Goal: Transaction & Acquisition: Purchase product/service

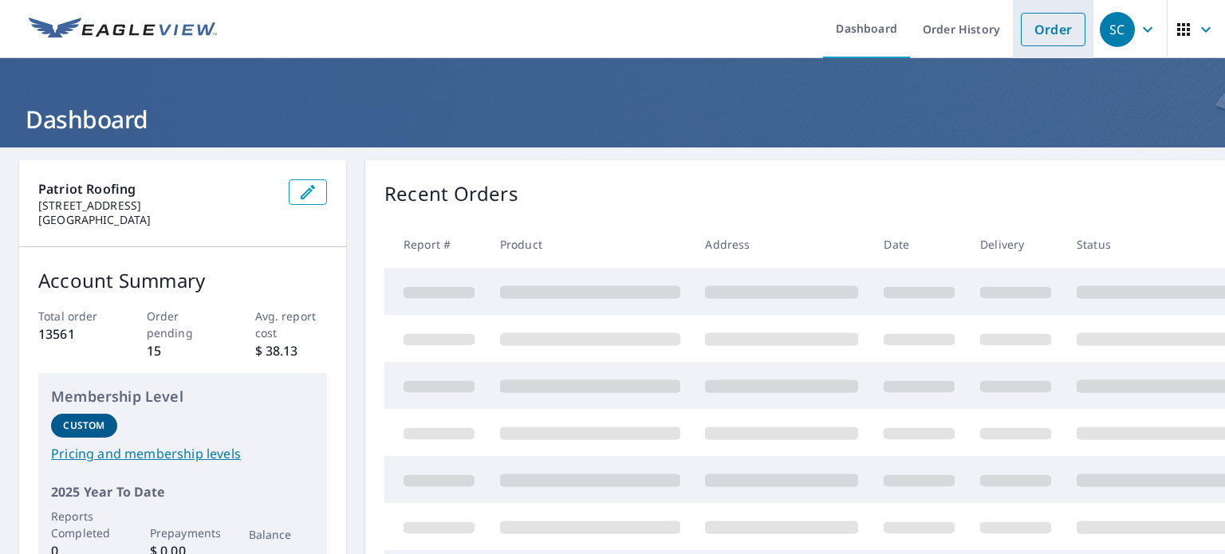
click at [1021, 37] on link "Order" at bounding box center [1053, 29] width 65 height 33
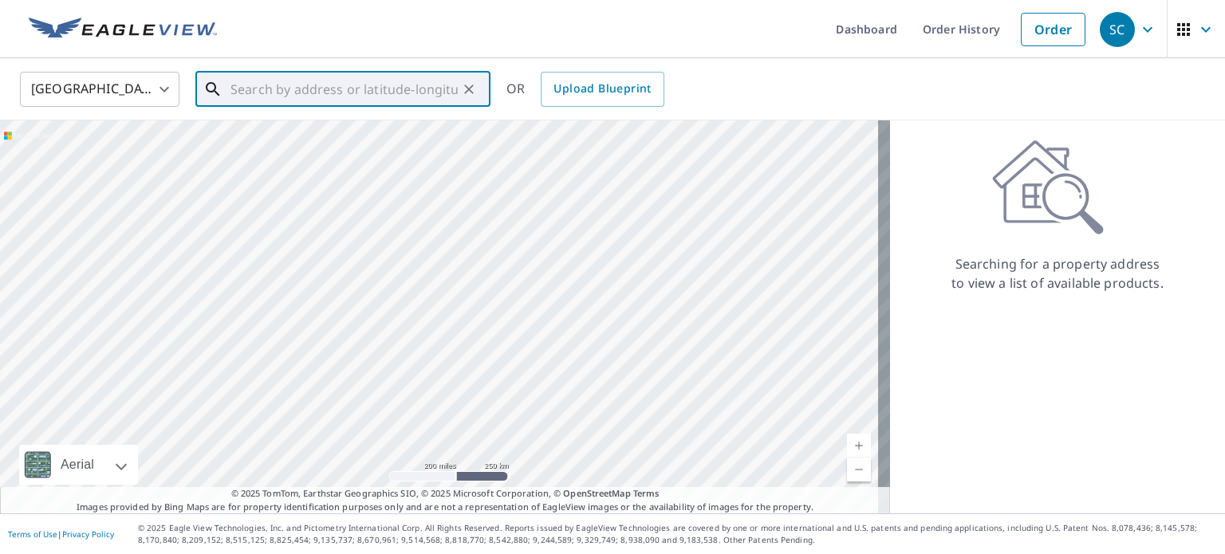
click at [368, 89] on input "text" at bounding box center [343, 89] width 227 height 45
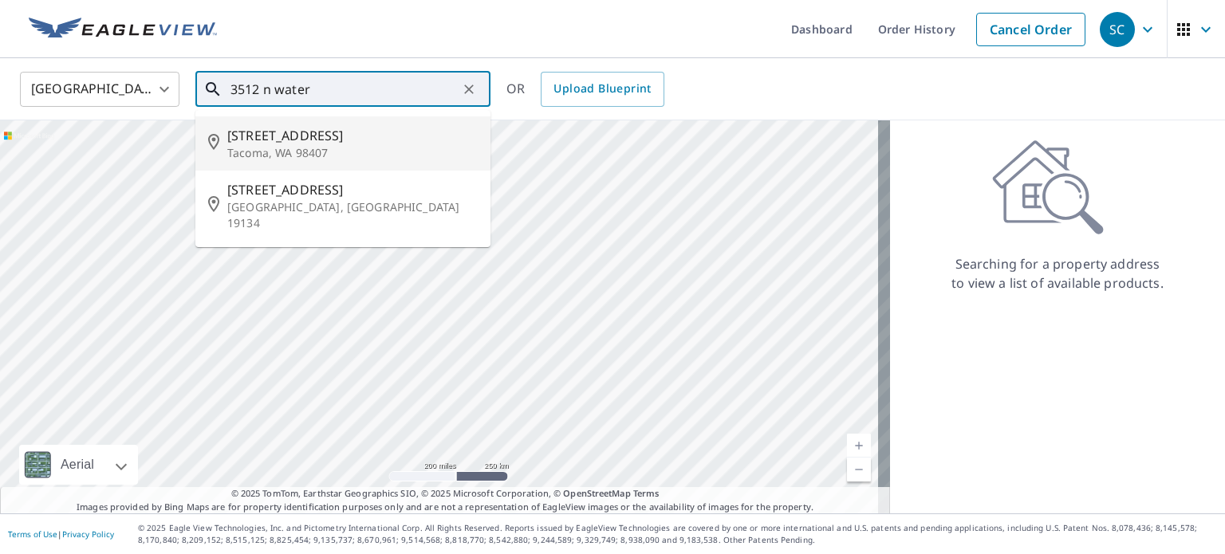
click at [341, 136] on span "[STREET_ADDRESS]" at bounding box center [352, 135] width 250 height 19
type input "[STREET_ADDRESS]"
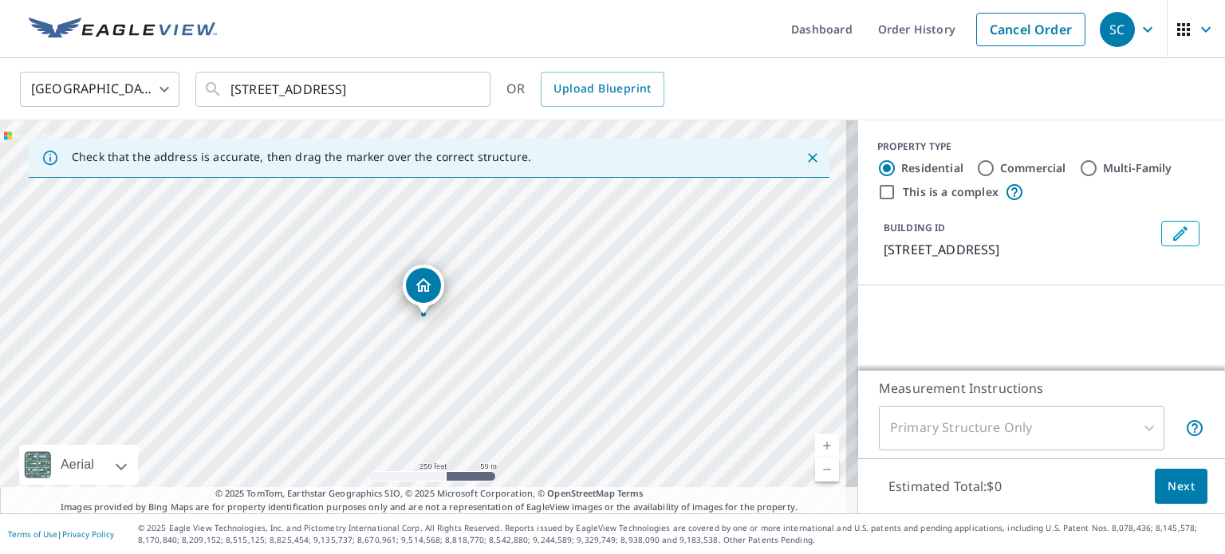
scroll to position [80, 0]
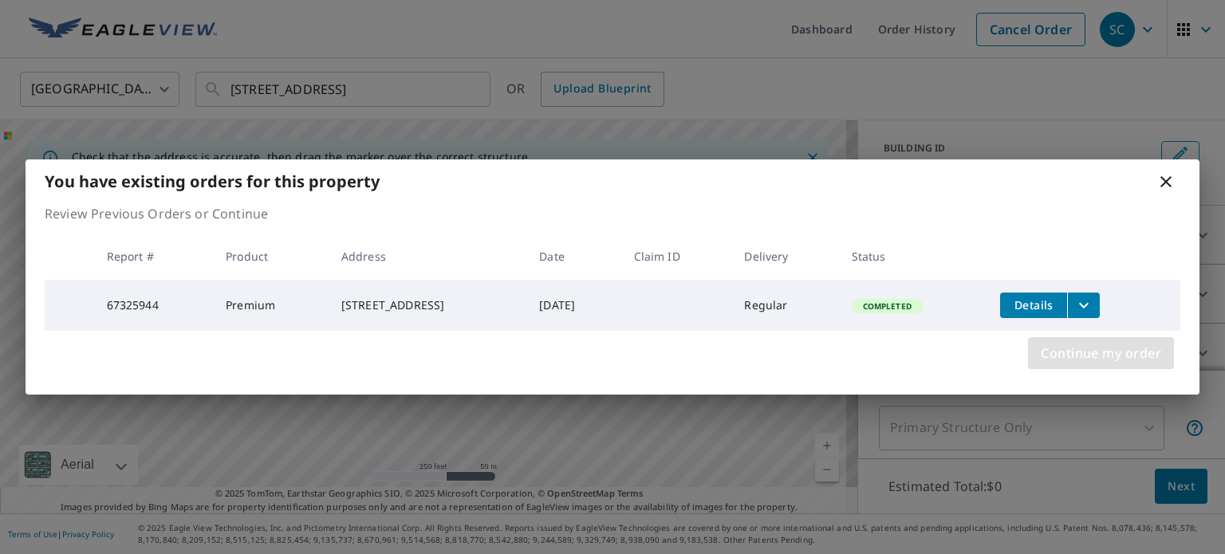
click at [1113, 349] on span "Continue my order" at bounding box center [1101, 353] width 120 height 22
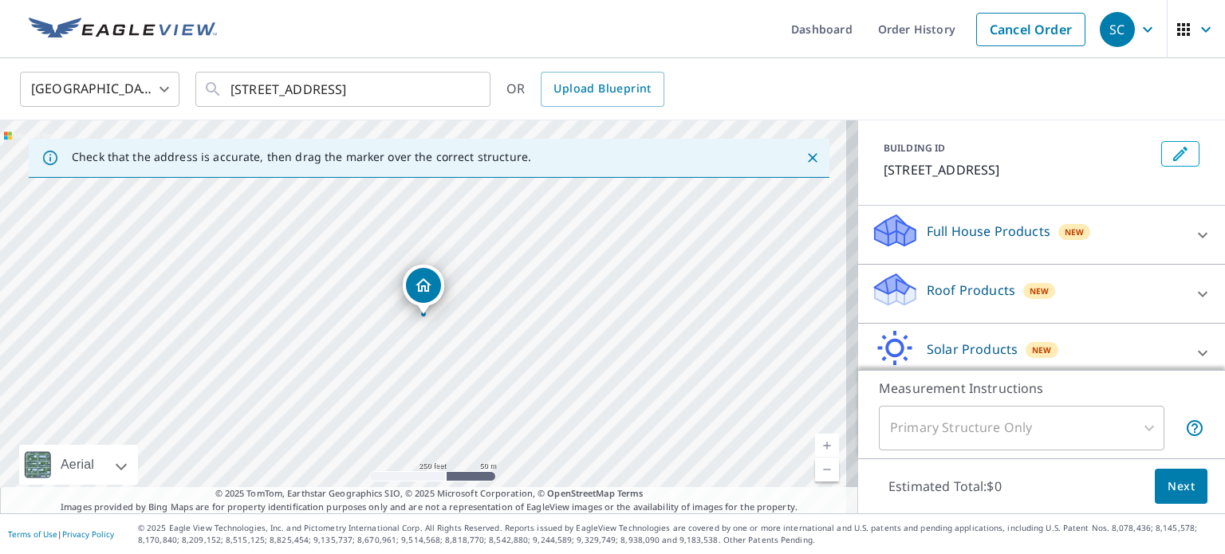
click at [944, 293] on p "Roof Products" at bounding box center [971, 290] width 89 height 19
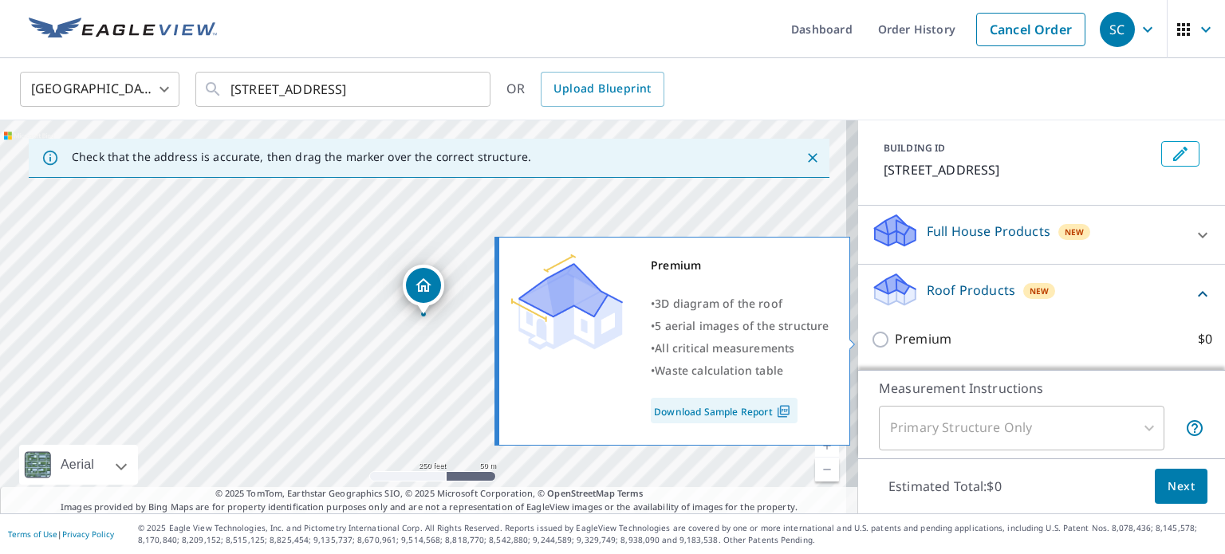
click at [915, 332] on p "Premium" at bounding box center [923, 339] width 57 height 20
click at [895, 332] on input "Premium $0" at bounding box center [883, 339] width 24 height 19
checkbox input "true"
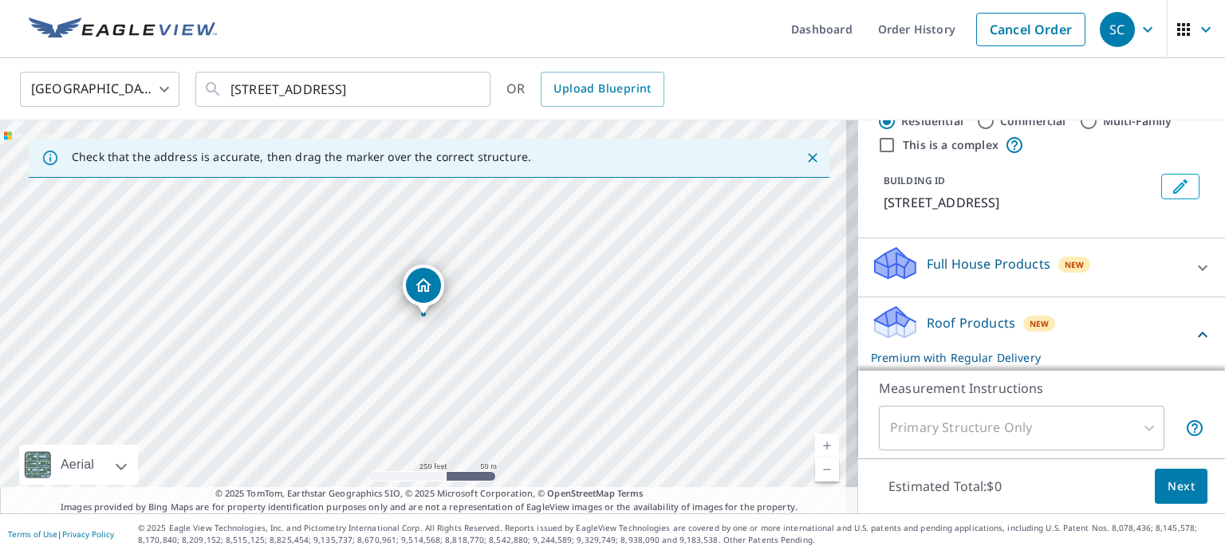
scroll to position [0, 0]
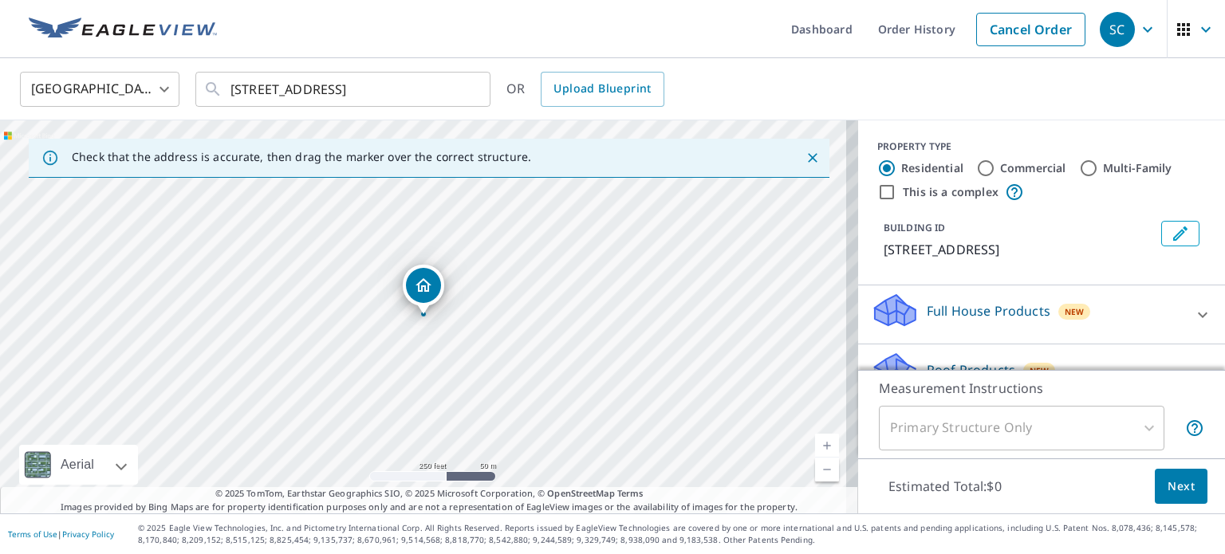
click at [976, 168] on input "Commercial" at bounding box center [985, 168] width 19 height 19
radio input "true"
type input "4"
click at [877, 167] on input "Residential" at bounding box center [886, 168] width 19 height 19
radio input "true"
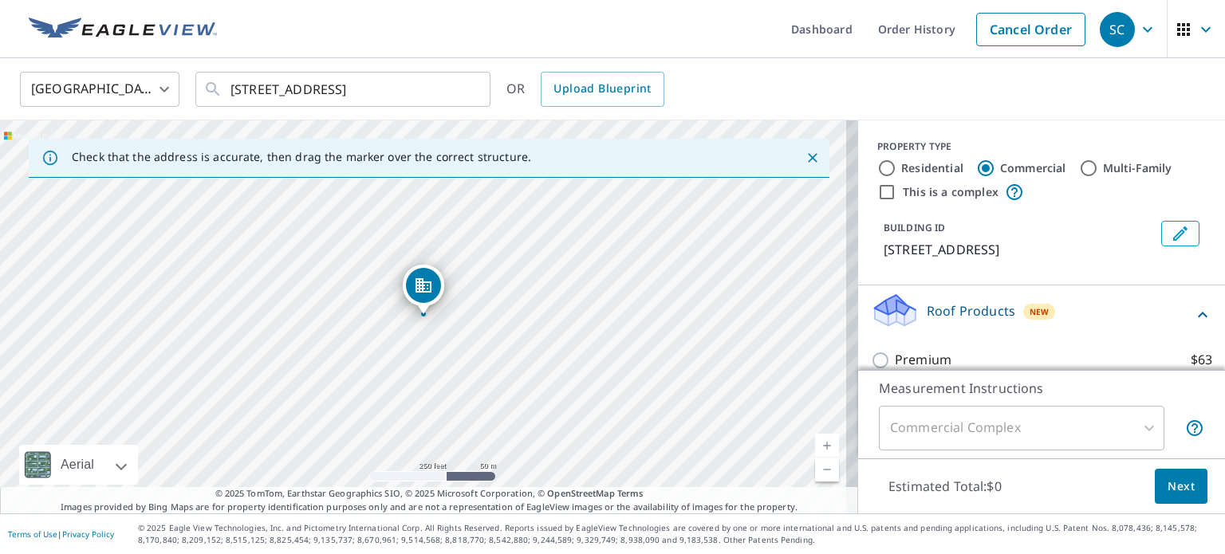
type input "1"
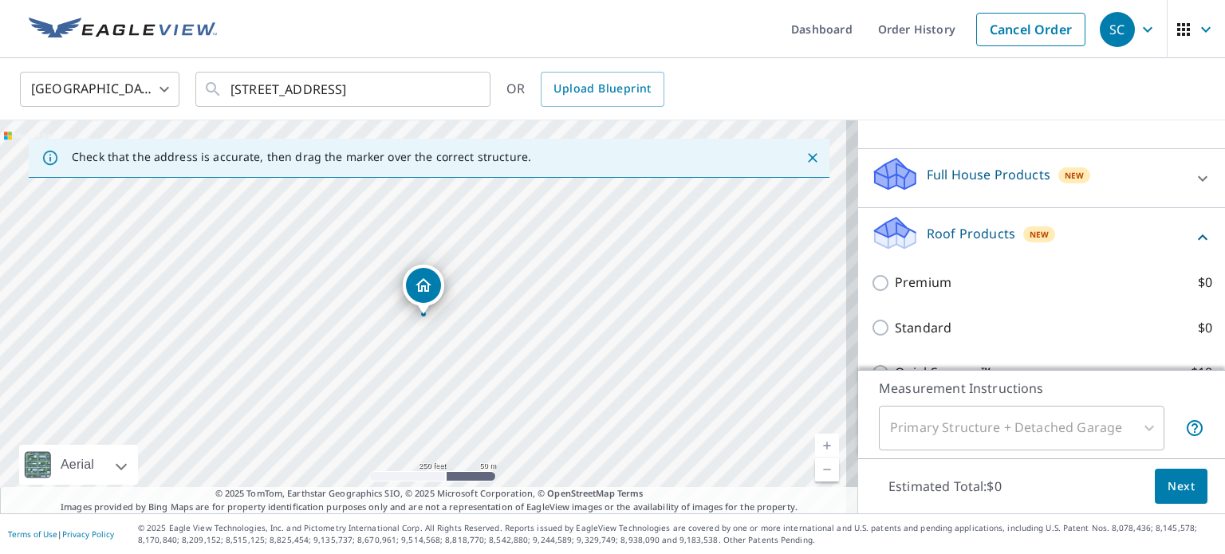
scroll to position [216, 0]
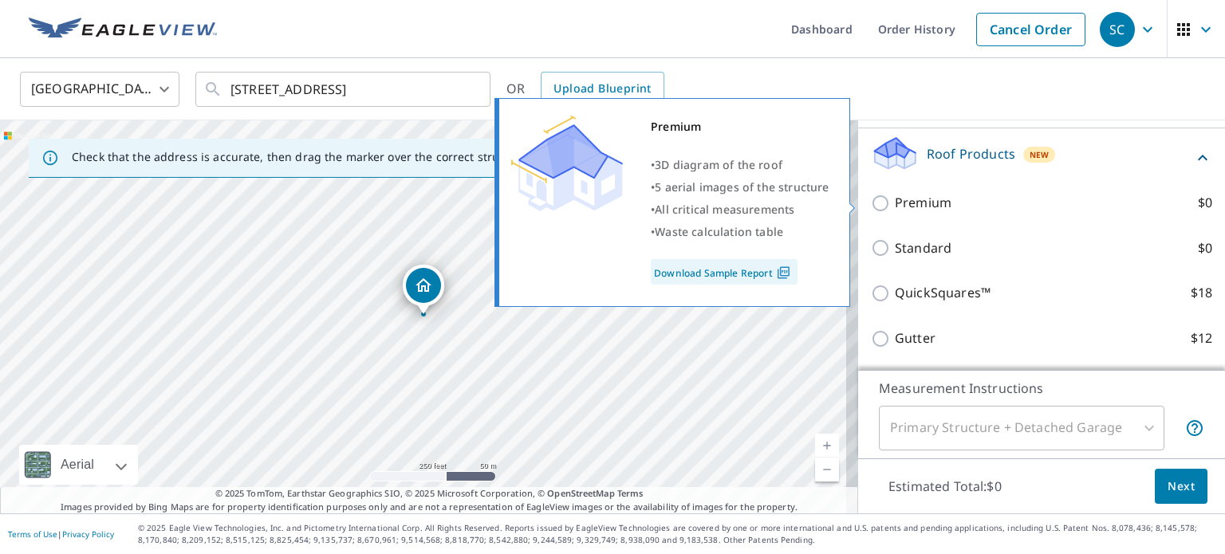
click at [895, 202] on p "Premium" at bounding box center [923, 203] width 57 height 20
click at [885, 202] on input "Premium $0" at bounding box center [883, 203] width 24 height 19
checkbox input "true"
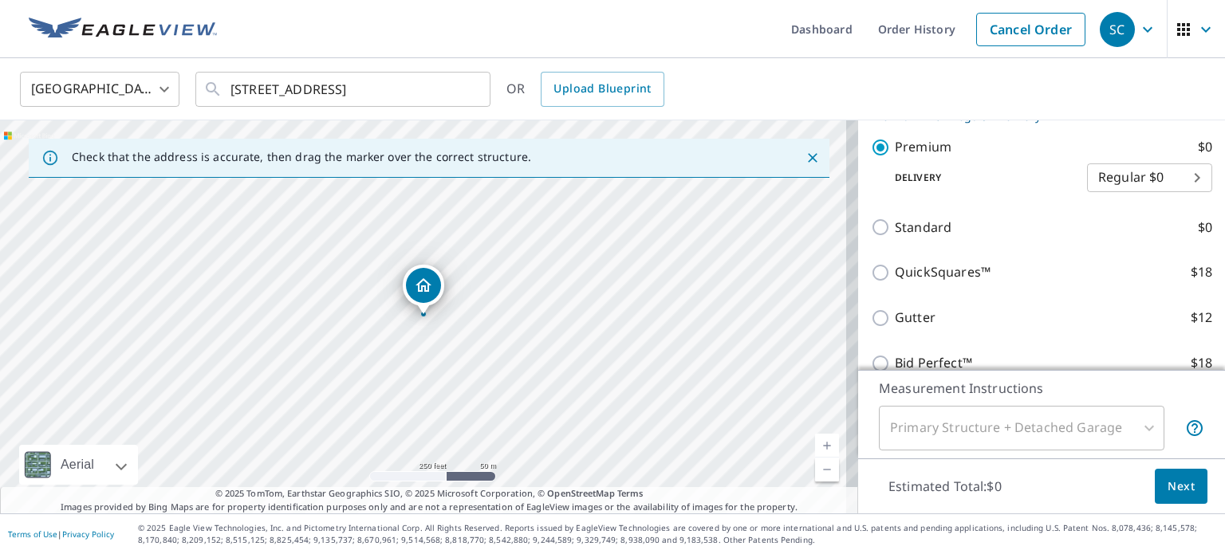
scroll to position [427, 0]
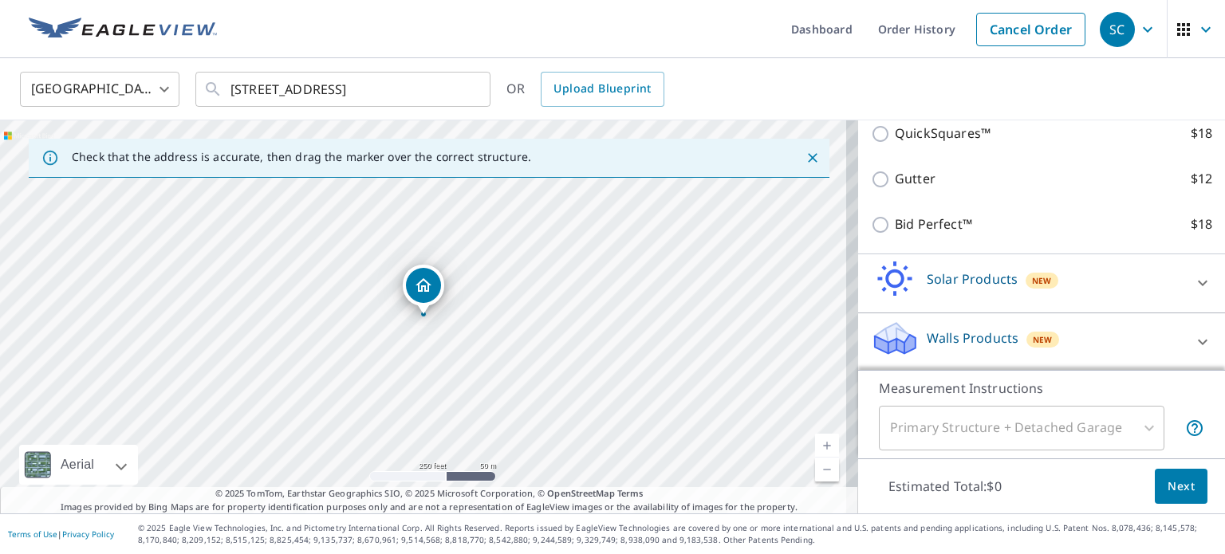
click at [1139, 426] on div "Primary Structure + Detached Garage" at bounding box center [1022, 428] width 286 height 45
click at [1184, 484] on button "Next" at bounding box center [1181, 487] width 53 height 36
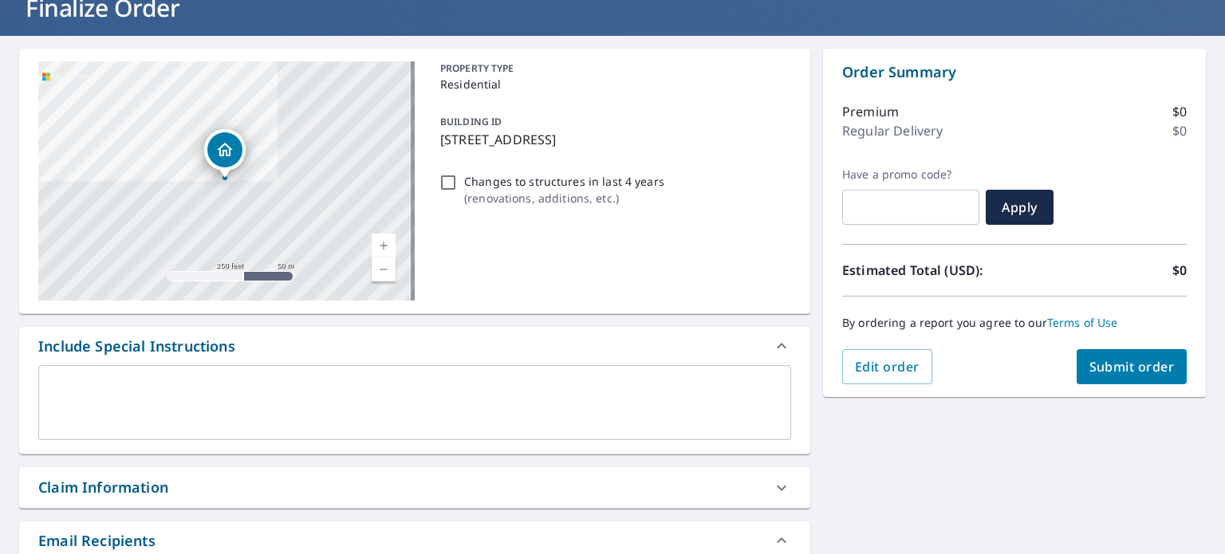
scroll to position [399, 0]
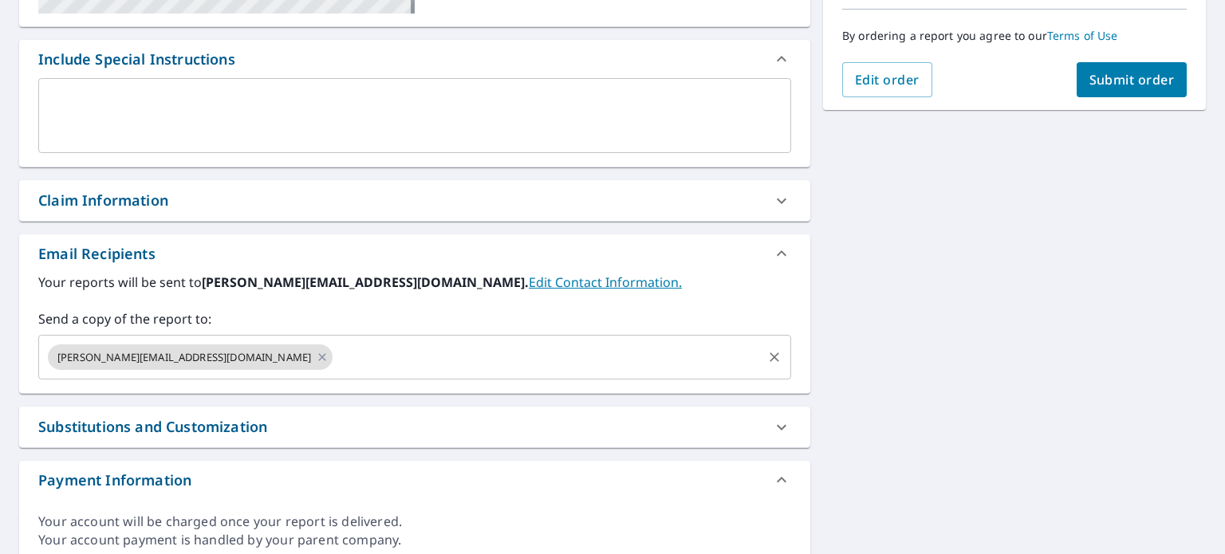
click at [197, 359] on div "[PERSON_NAME][EMAIL_ADDRESS][DOMAIN_NAME]" at bounding box center [190, 358] width 285 height 26
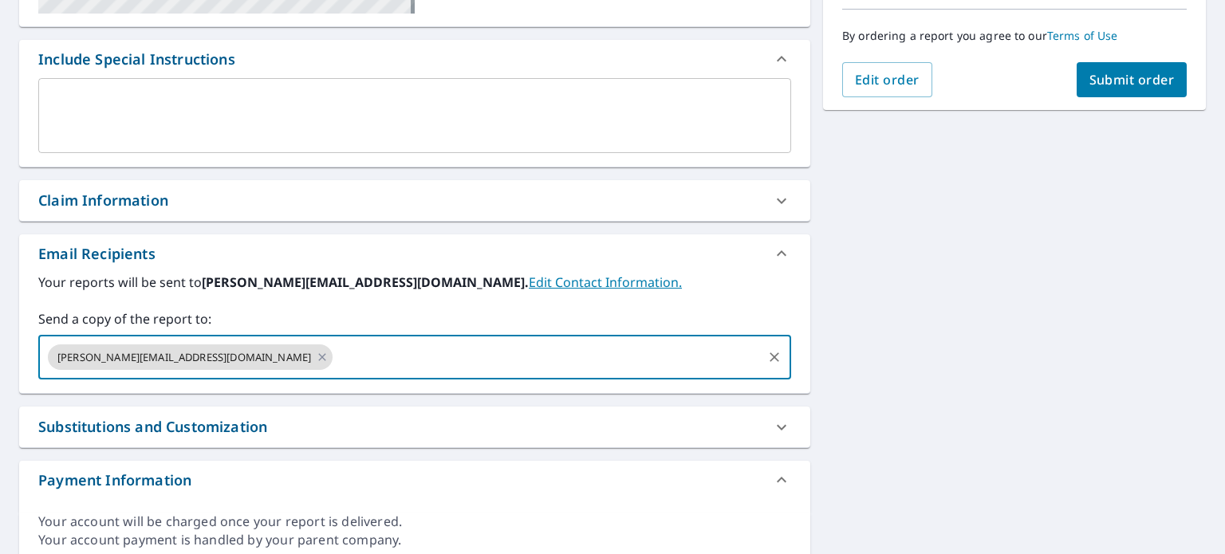
click at [197, 359] on div "[PERSON_NAME][EMAIL_ADDRESS][DOMAIN_NAME]" at bounding box center [190, 358] width 285 height 26
click at [318, 357] on icon at bounding box center [321, 356] width 7 height 7
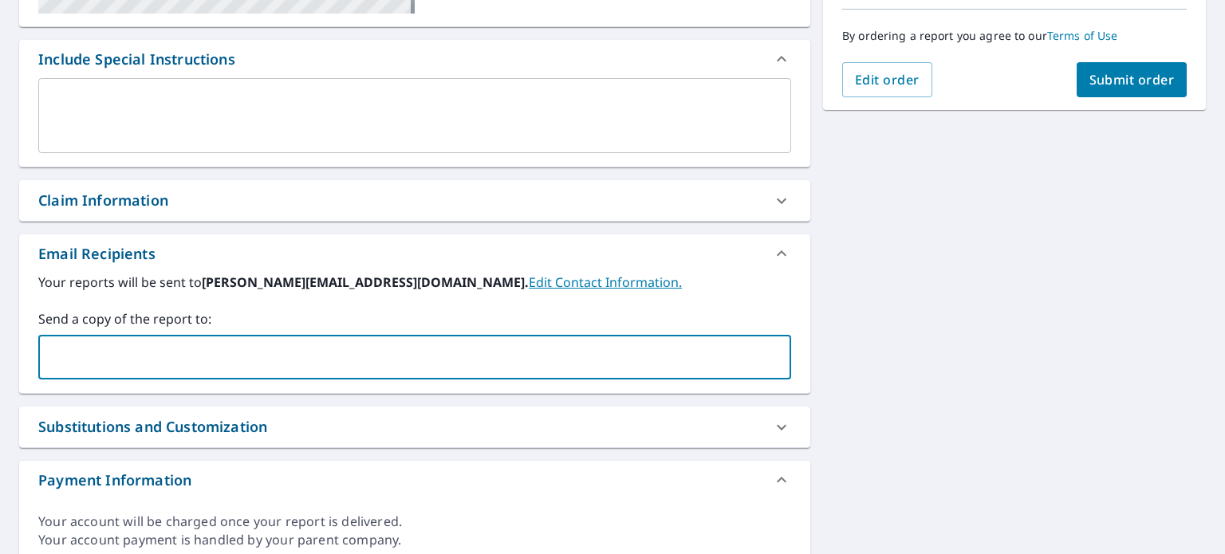
checkbox input "true"
click at [190, 357] on input "text" at bounding box center [402, 357] width 715 height 30
type input "[PERSON_NAME][EMAIL_ADDRESS][DOMAIN_NAME]"
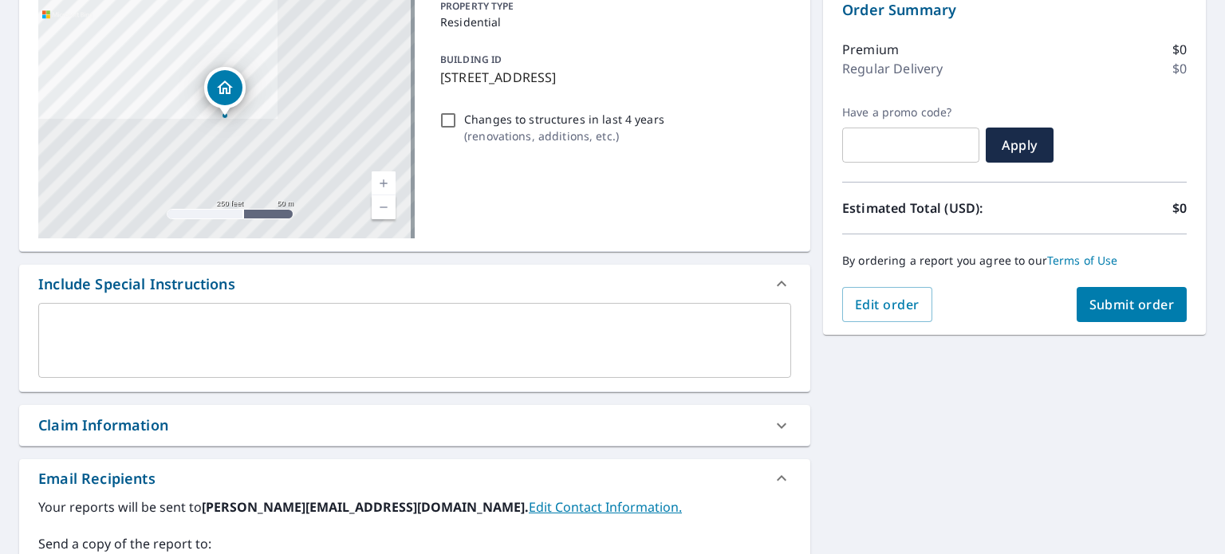
scroll to position [0, 0]
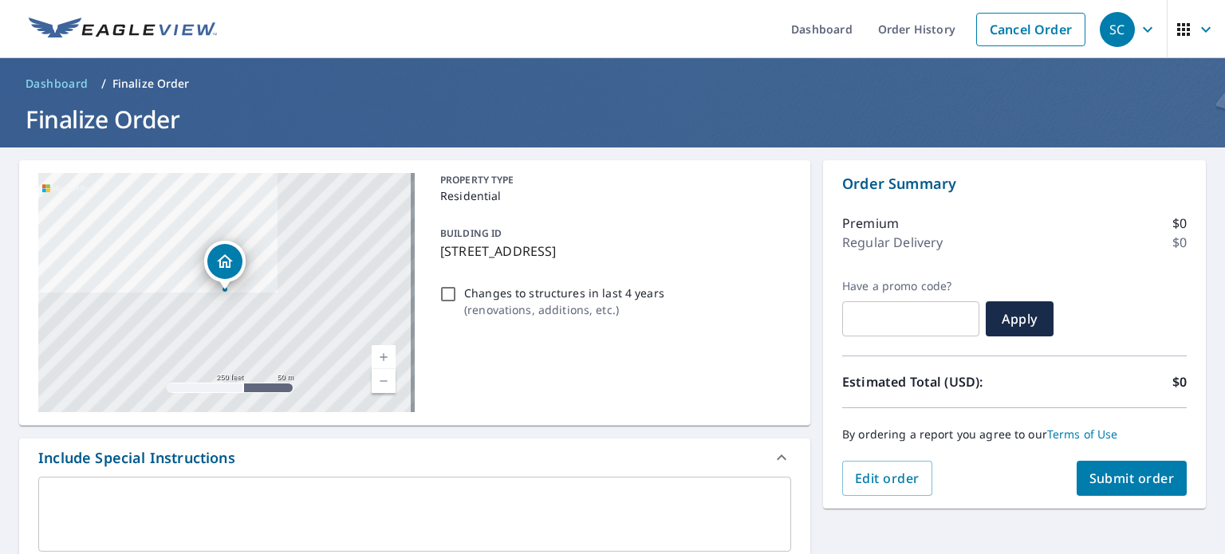
click at [1129, 481] on span "Submit order" at bounding box center [1131, 479] width 85 height 18
checkbox input "true"
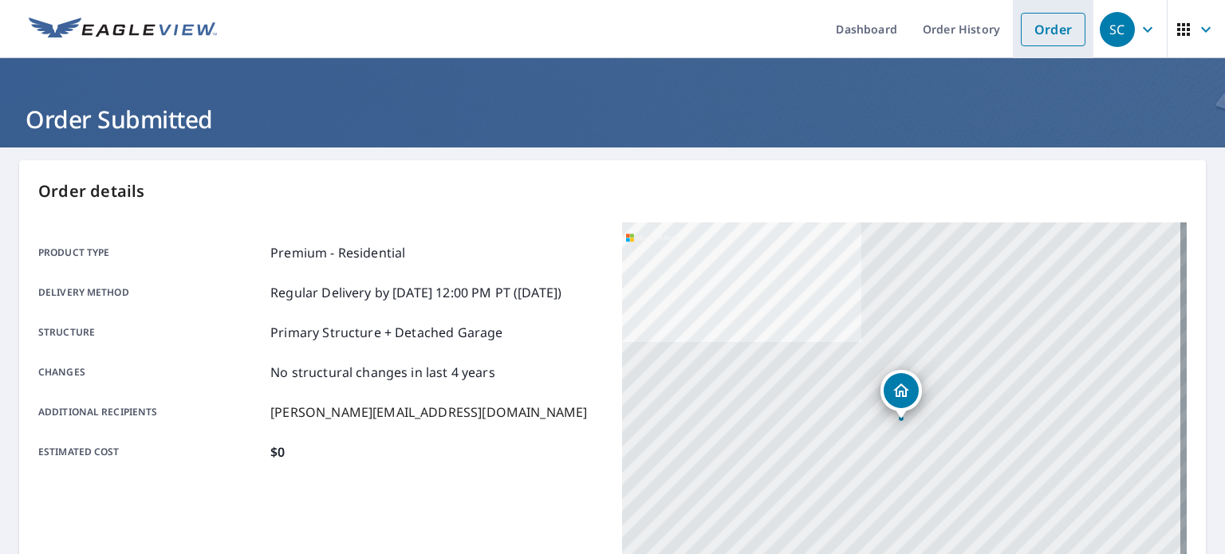
click at [1041, 33] on link "Order" at bounding box center [1053, 29] width 65 height 33
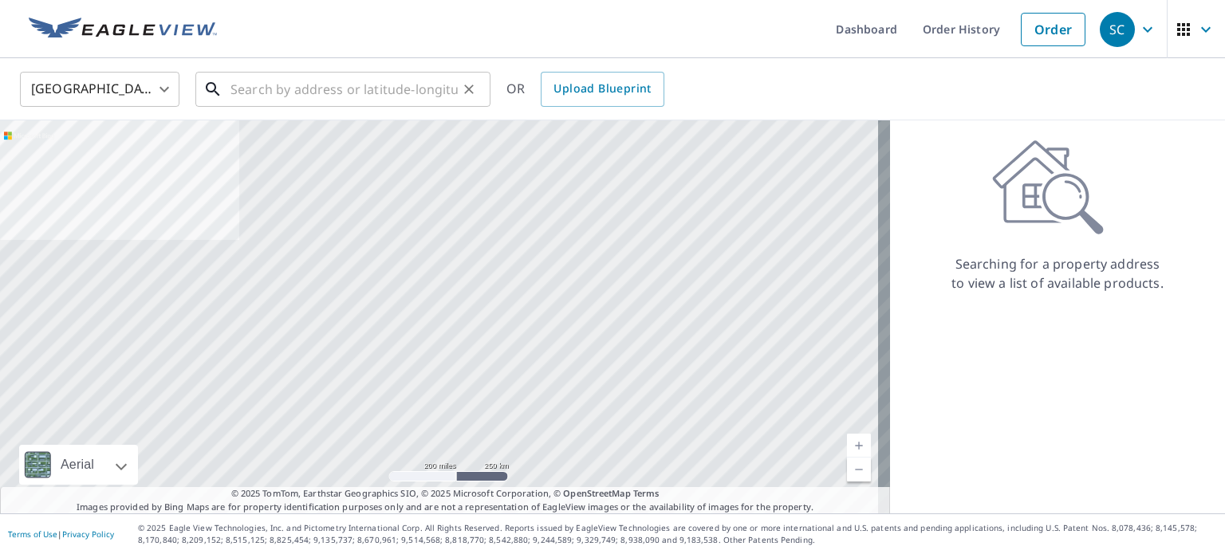
click at [351, 93] on input "text" at bounding box center [343, 89] width 227 height 45
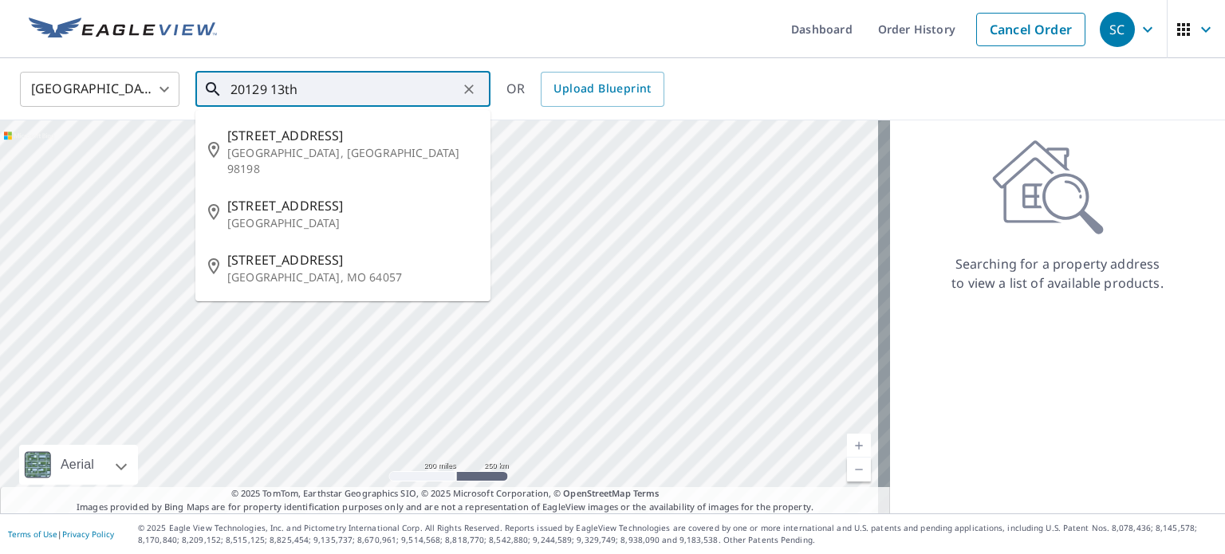
click at [353, 140] on span "[STREET_ADDRESS]" at bounding box center [352, 135] width 250 height 19
type input "[STREET_ADDRESS]"
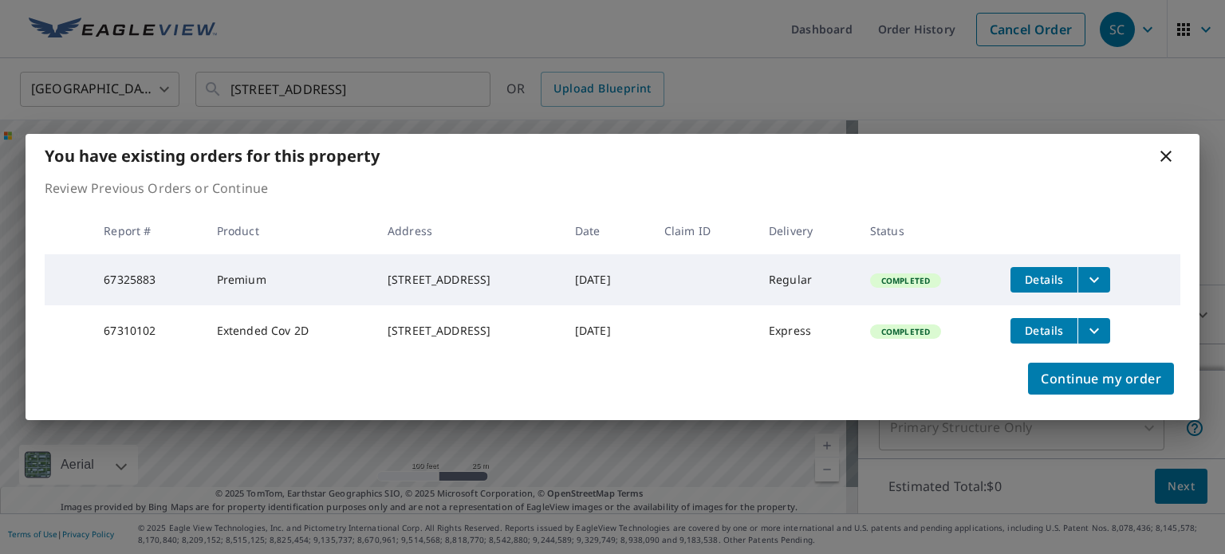
click at [1094, 270] on icon "filesDropdownBtn-67325883" at bounding box center [1094, 279] width 19 height 19
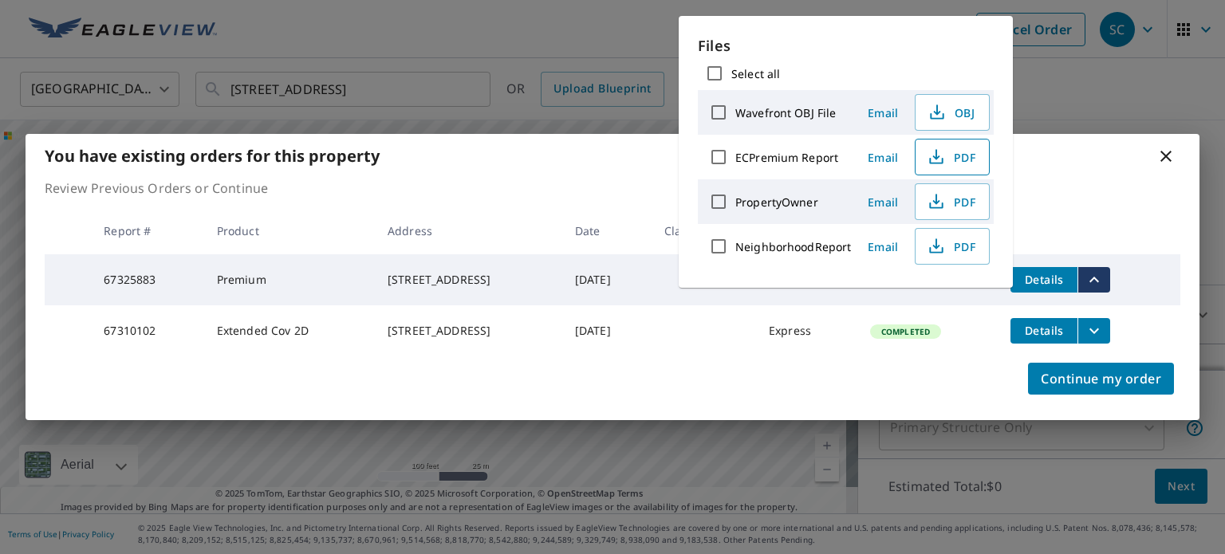
click at [940, 159] on icon "button" at bounding box center [936, 161] width 14 height 6
click at [1164, 147] on icon at bounding box center [1165, 156] width 19 height 19
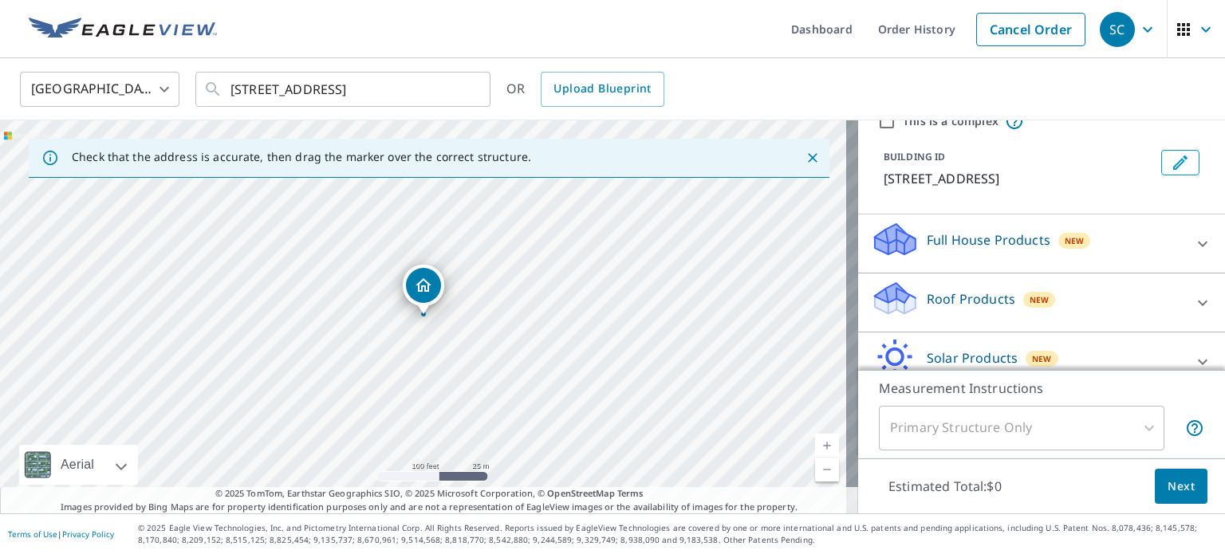
scroll to position [150, 0]
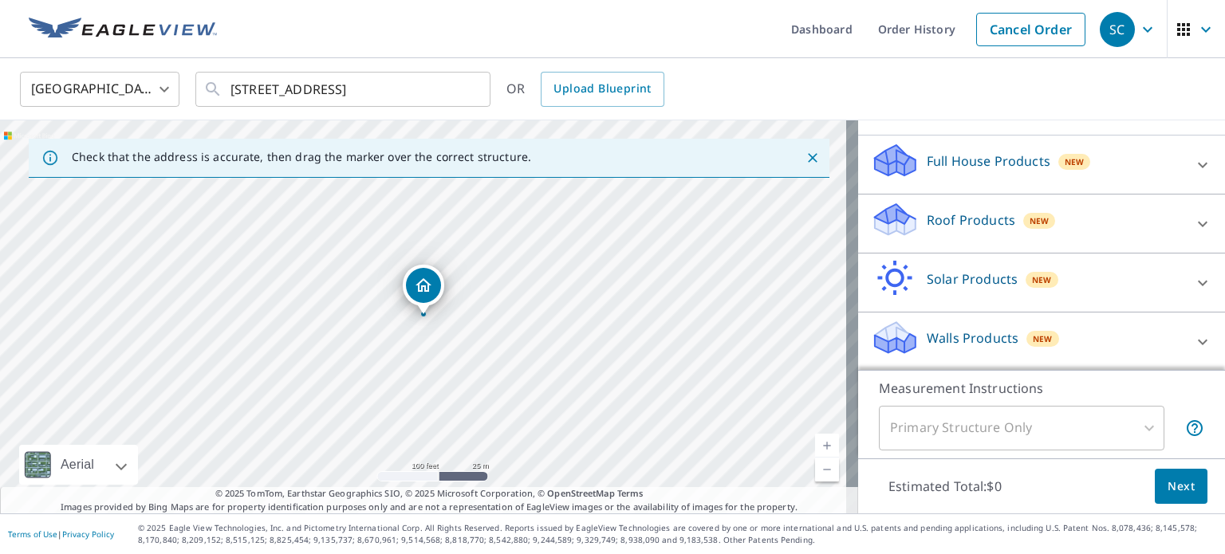
click at [928, 232] on div "Roof Products New" at bounding box center [1027, 223] width 313 height 45
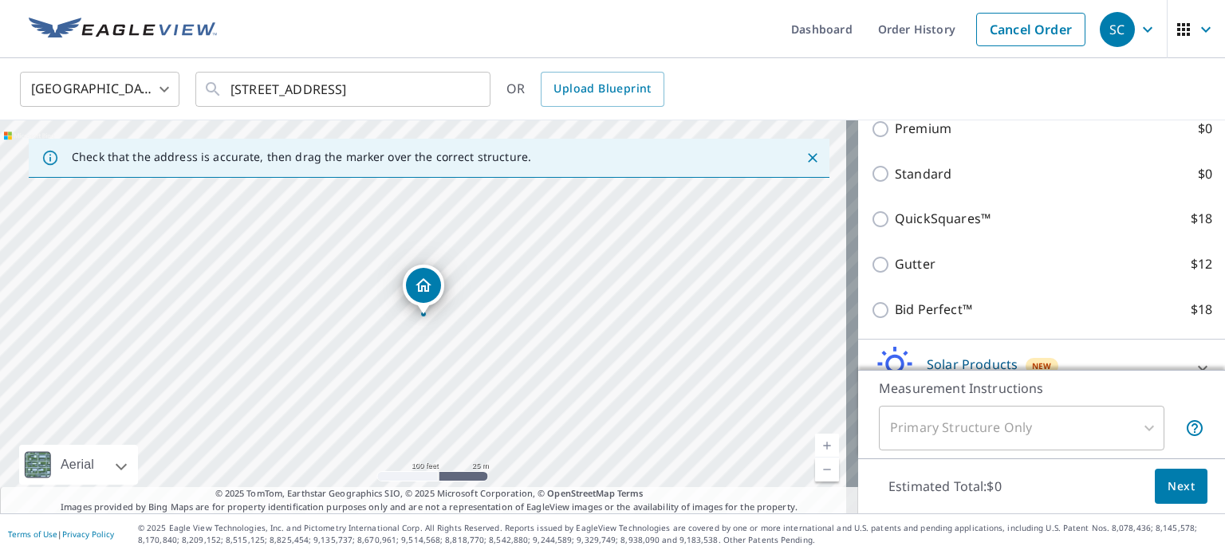
scroll to position [319, 0]
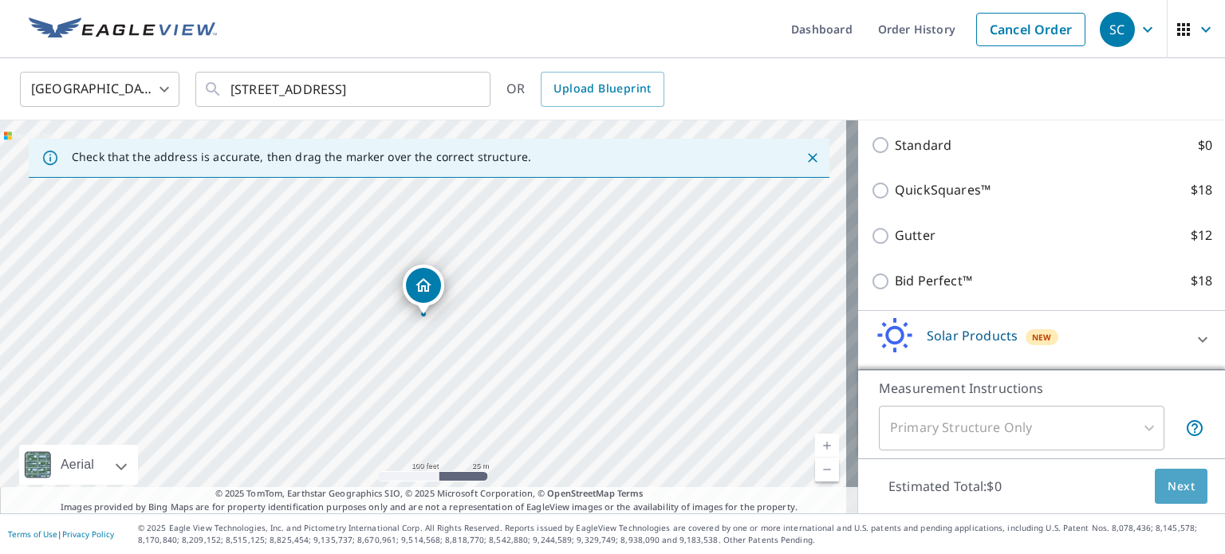
click at [1168, 494] on span "Next" at bounding box center [1181, 487] width 27 height 20
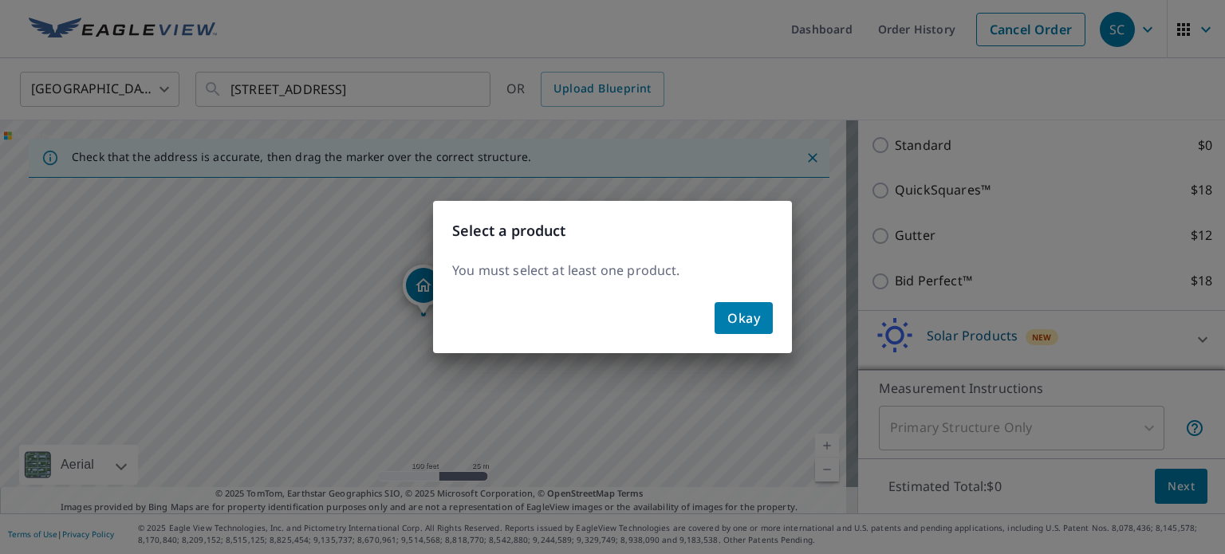
click at [730, 321] on span "Okay" at bounding box center [743, 318] width 33 height 22
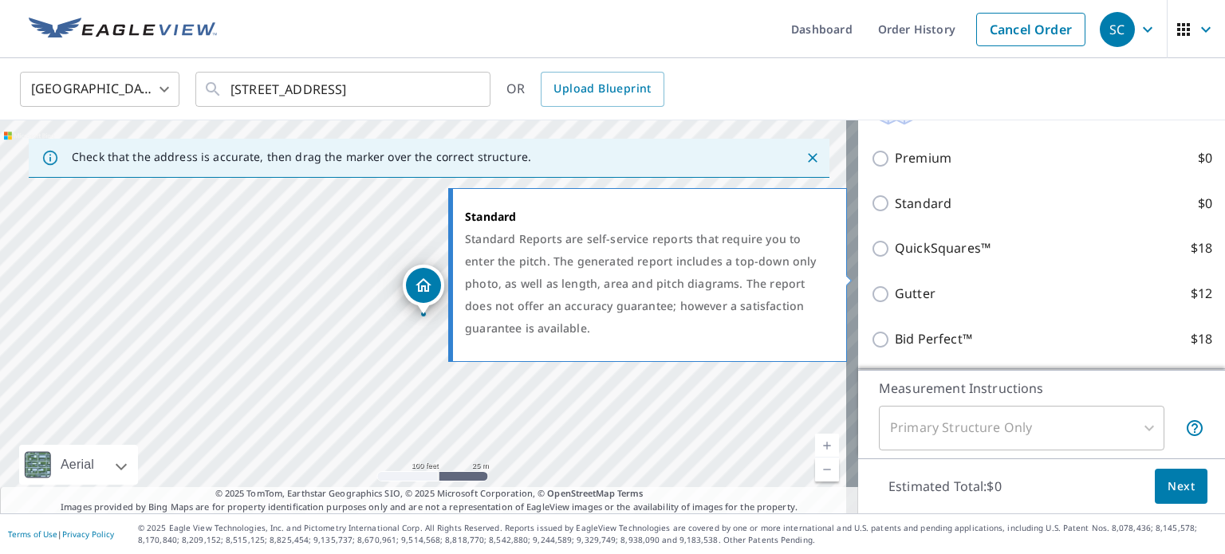
scroll to position [160, 0]
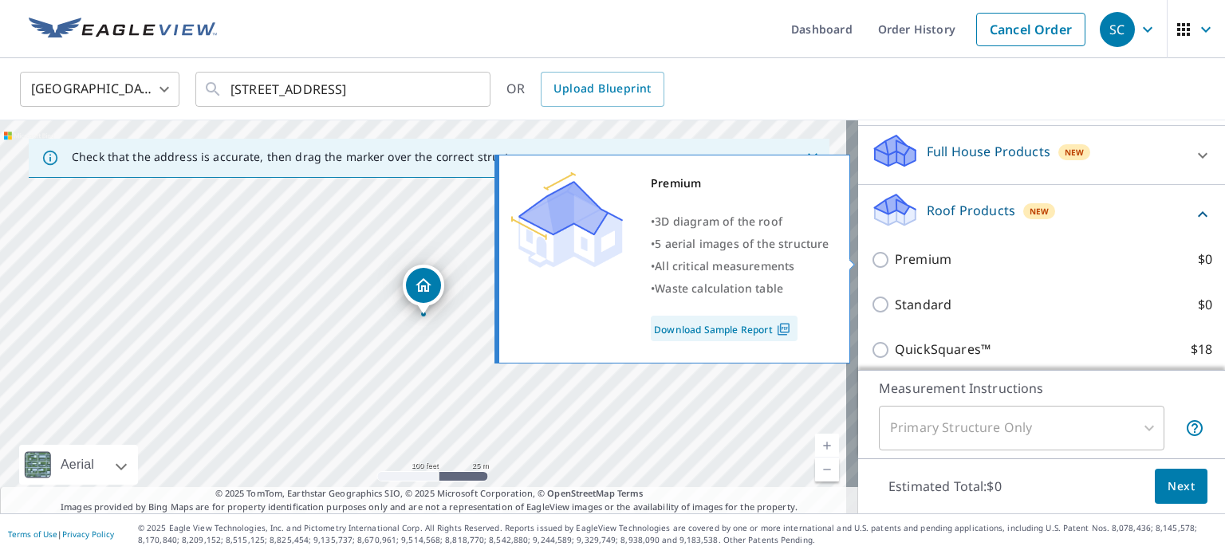
click at [895, 253] on p "Premium" at bounding box center [923, 260] width 57 height 20
click at [888, 253] on input "Premium $0" at bounding box center [883, 259] width 24 height 19
checkbox input "true"
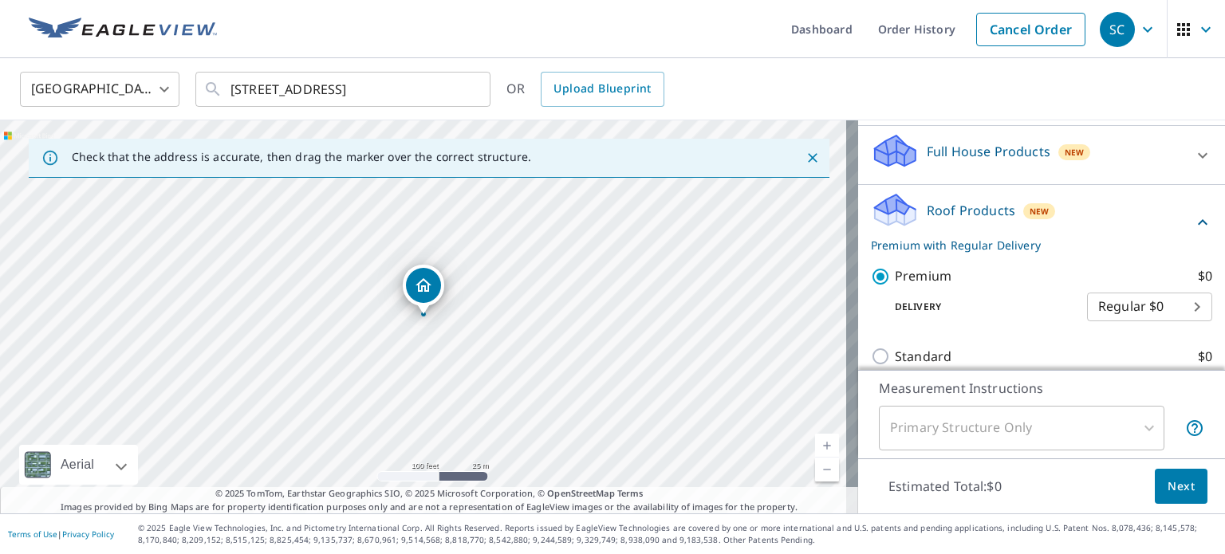
click at [1182, 481] on button "Next" at bounding box center [1181, 487] width 53 height 36
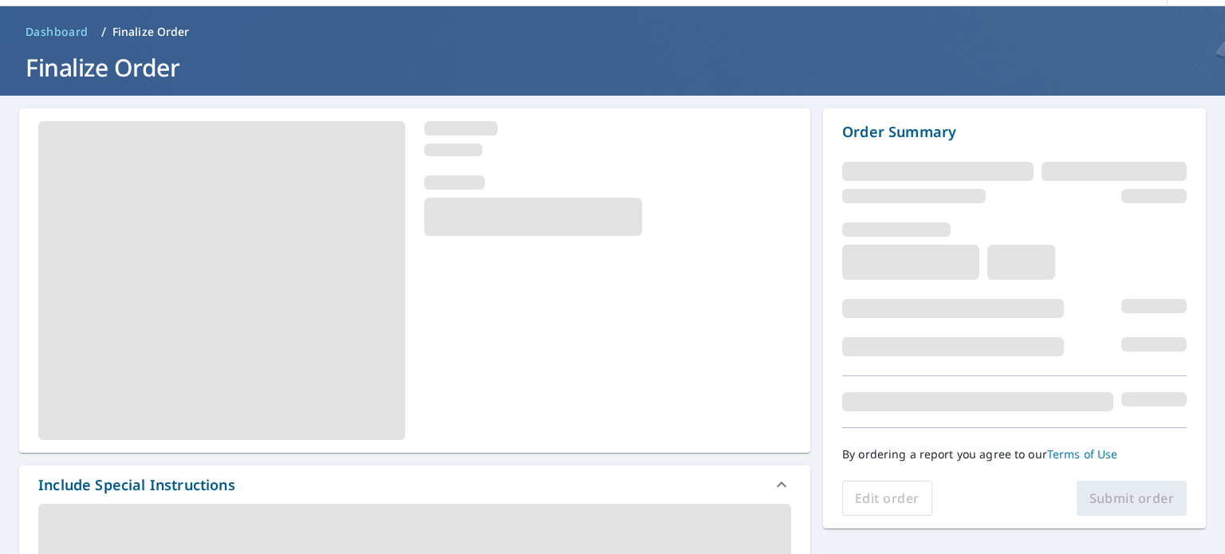
scroll to position [80, 0]
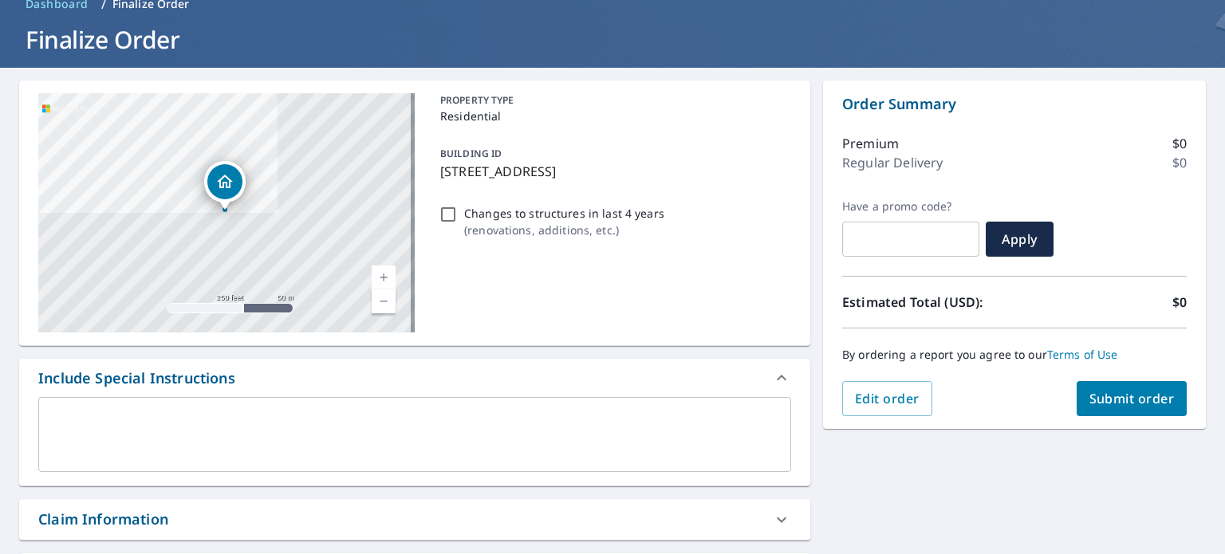
click at [452, 213] on input "Changes to structures in last 4 years ( renovations, additions, etc. )" at bounding box center [448, 214] width 19 height 19
checkbox input "true"
click at [332, 410] on div "x ​" at bounding box center [414, 434] width 753 height 75
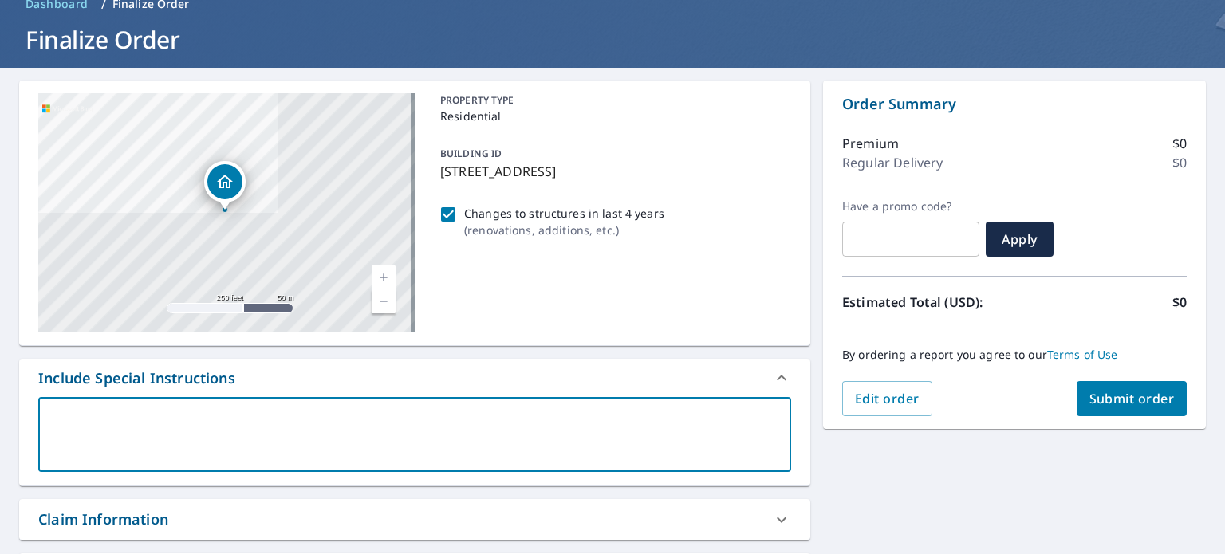
type textarea "G"
type textarea "x"
checkbox input "true"
type textarea "Ga"
type textarea "x"
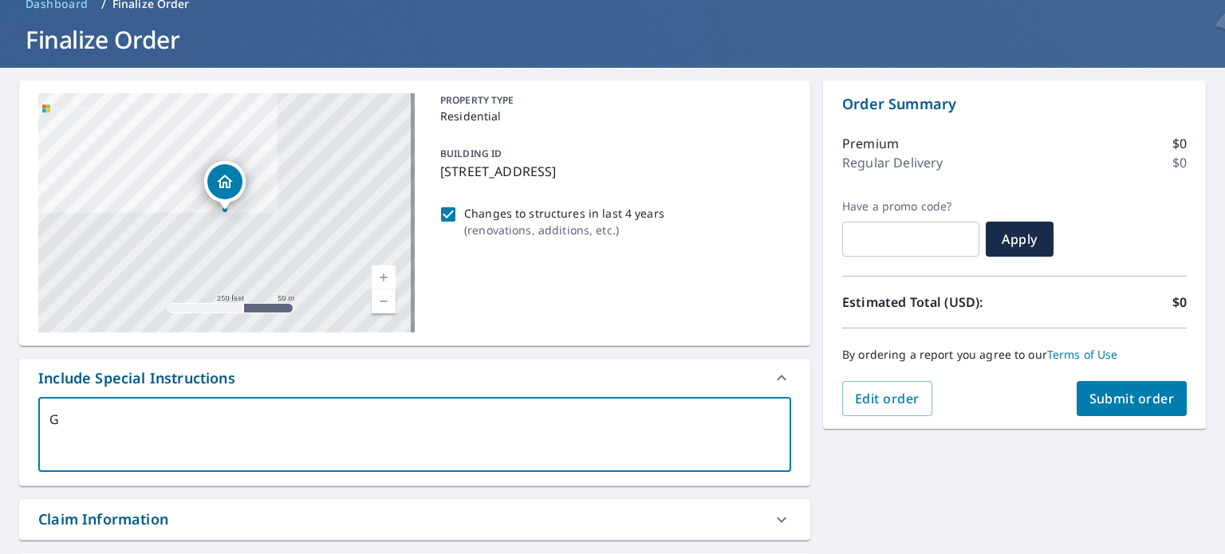
checkbox input "true"
type textarea "Gar"
type textarea "x"
checkbox input "true"
type textarea "Garg"
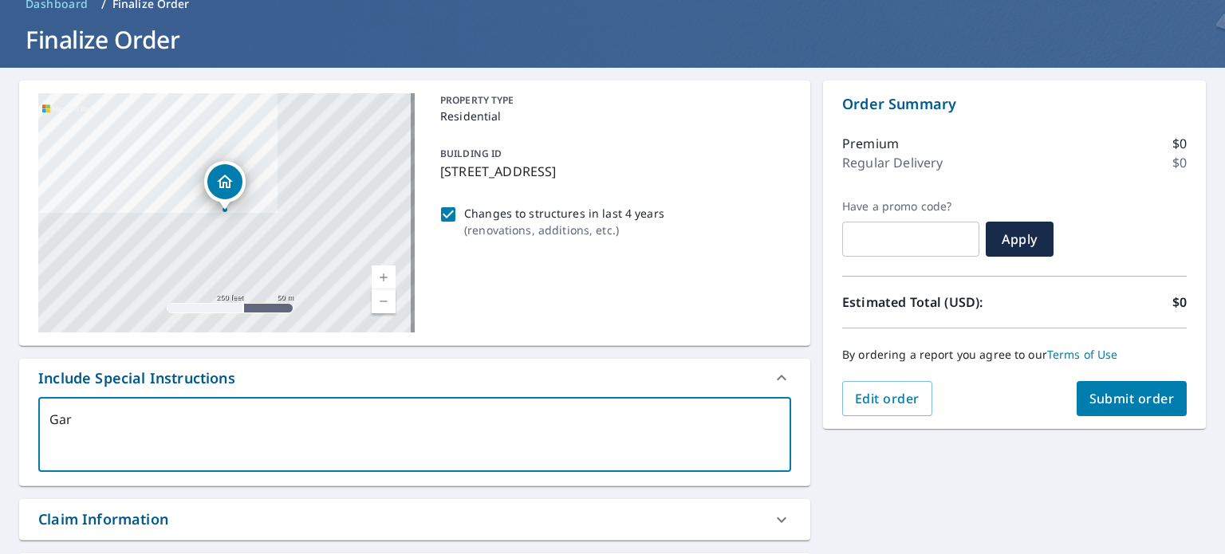
type textarea "x"
checkbox input "true"
type textarea "Gar"
type textarea "x"
checkbox input "true"
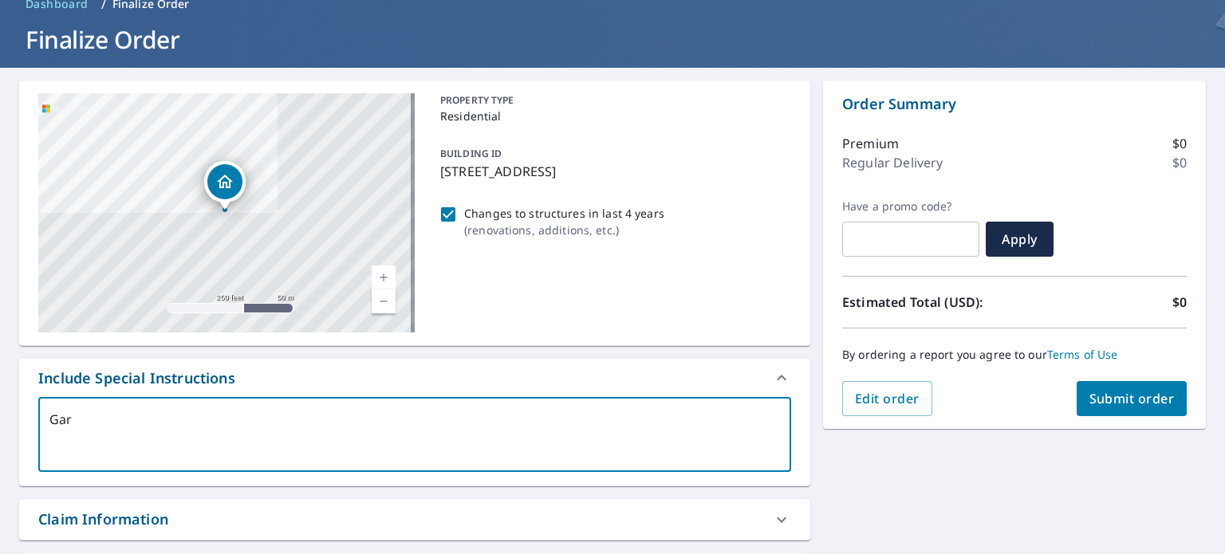
type textarea "Gara"
type textarea "x"
checkbox input "true"
type textarea "Garag"
type textarea "x"
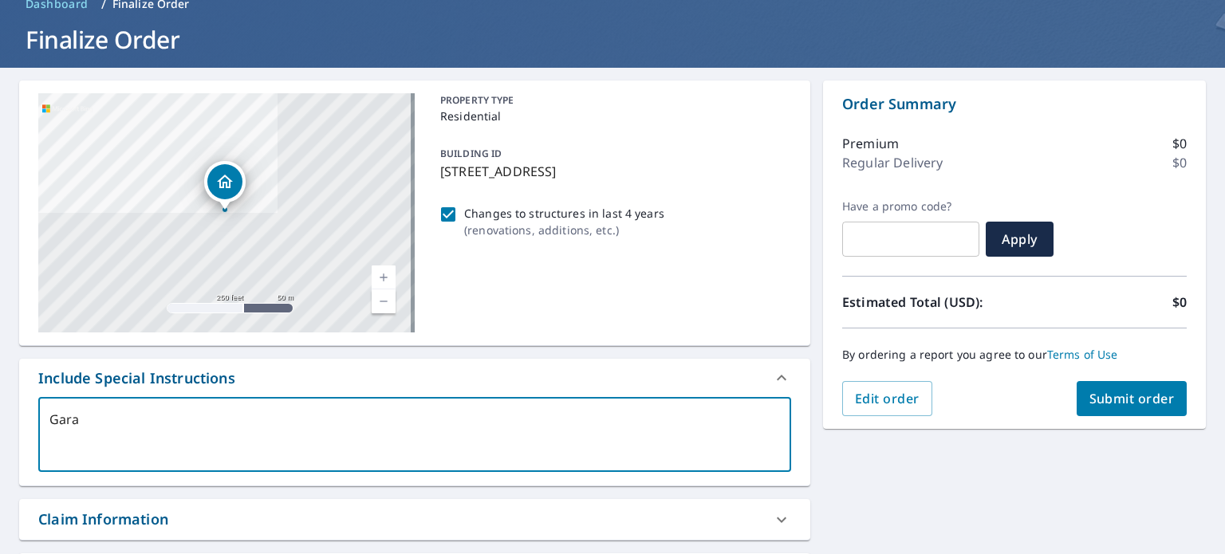
checkbox input "true"
type textarea "Garage"
type textarea "x"
checkbox input "true"
type textarea "Garage"
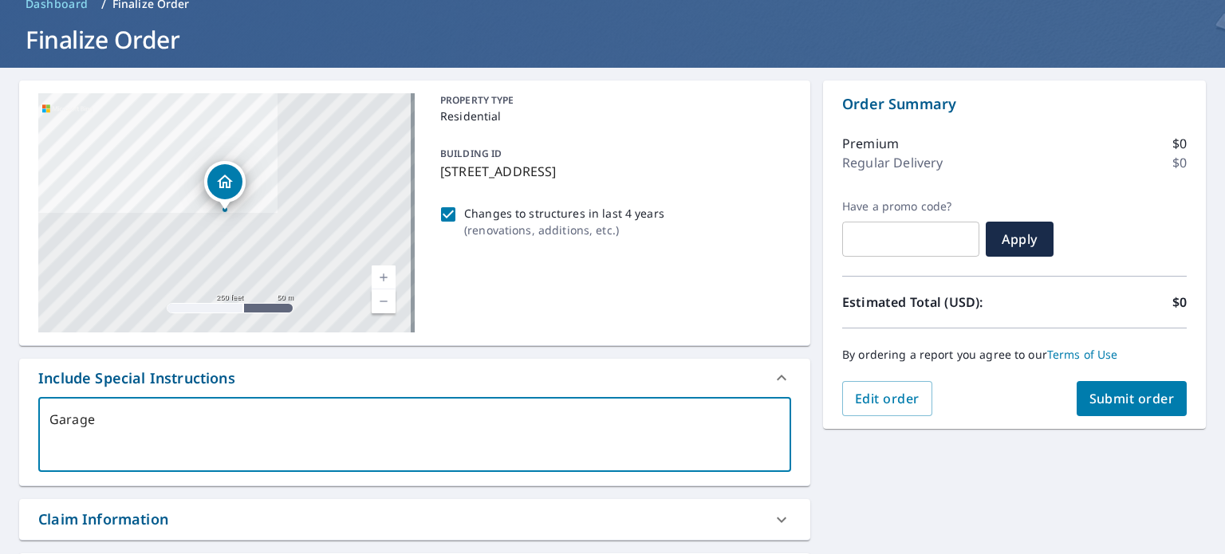
type textarea "x"
checkbox input "true"
type textarea "Garage h"
type textarea "x"
checkbox input "true"
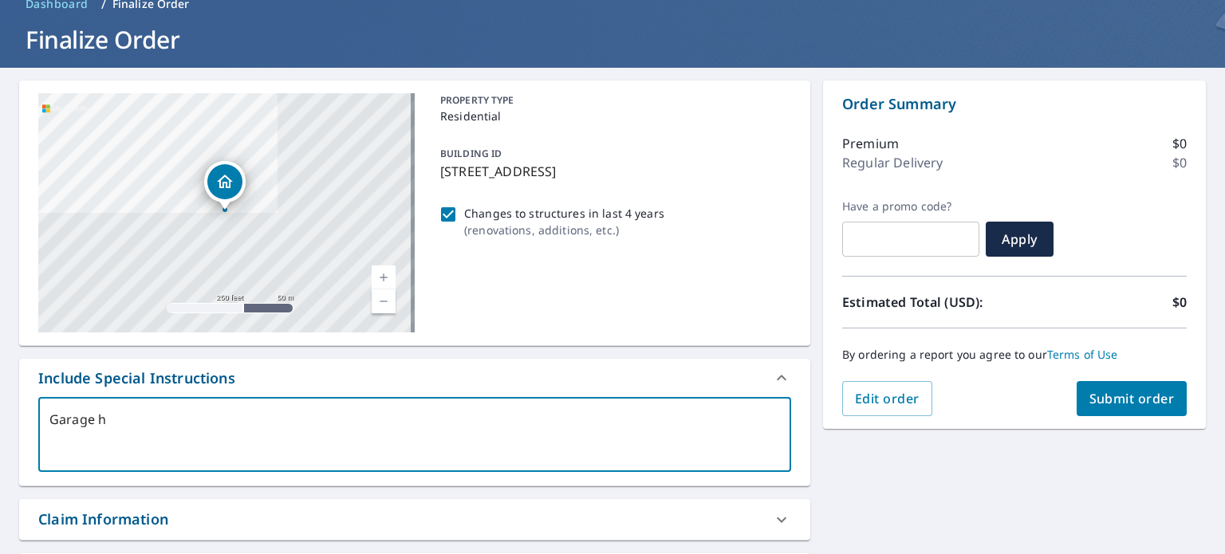
type textarea "Garage ha"
type textarea "x"
checkbox input "true"
type textarea "Garage has"
type textarea "x"
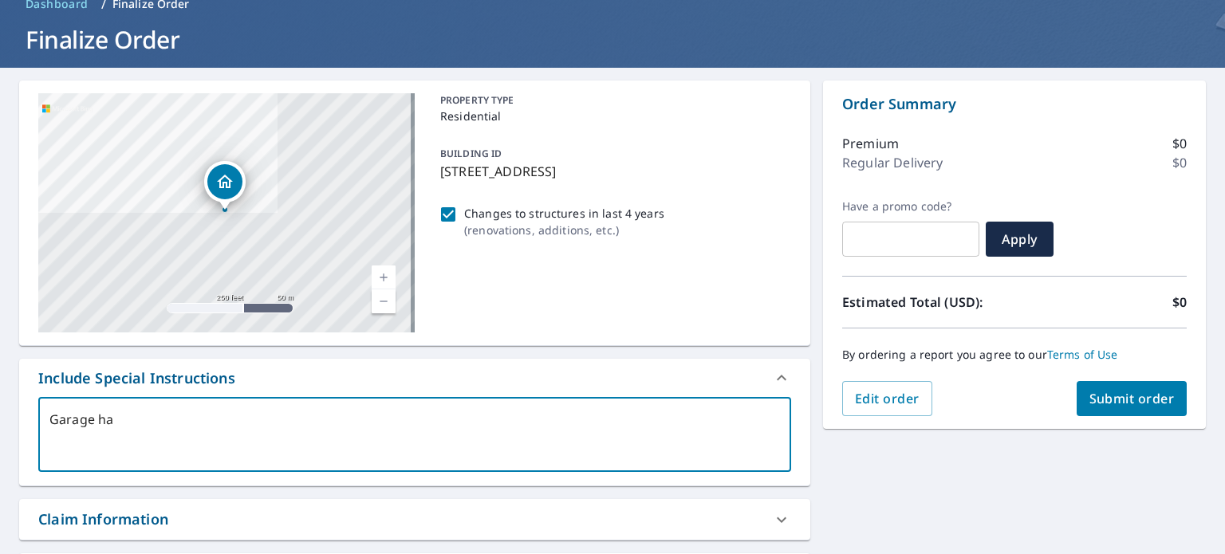
checkbox input "true"
type textarea "Garage has"
type textarea "x"
checkbox input "true"
type textarea "Garage has b"
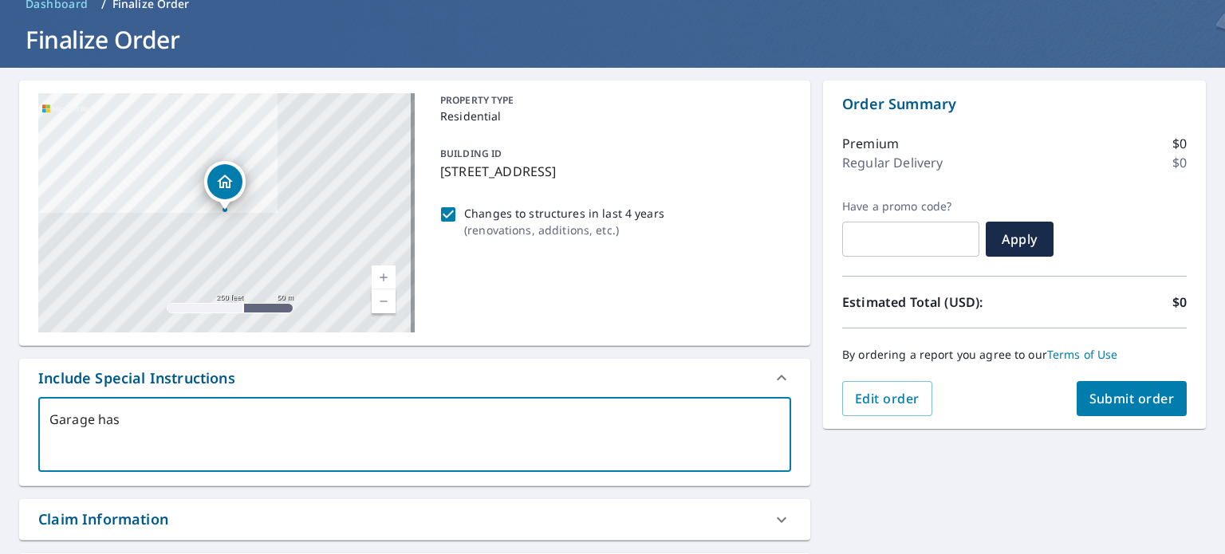
type textarea "x"
checkbox input "true"
type textarea "Garage has be"
type textarea "x"
checkbox input "true"
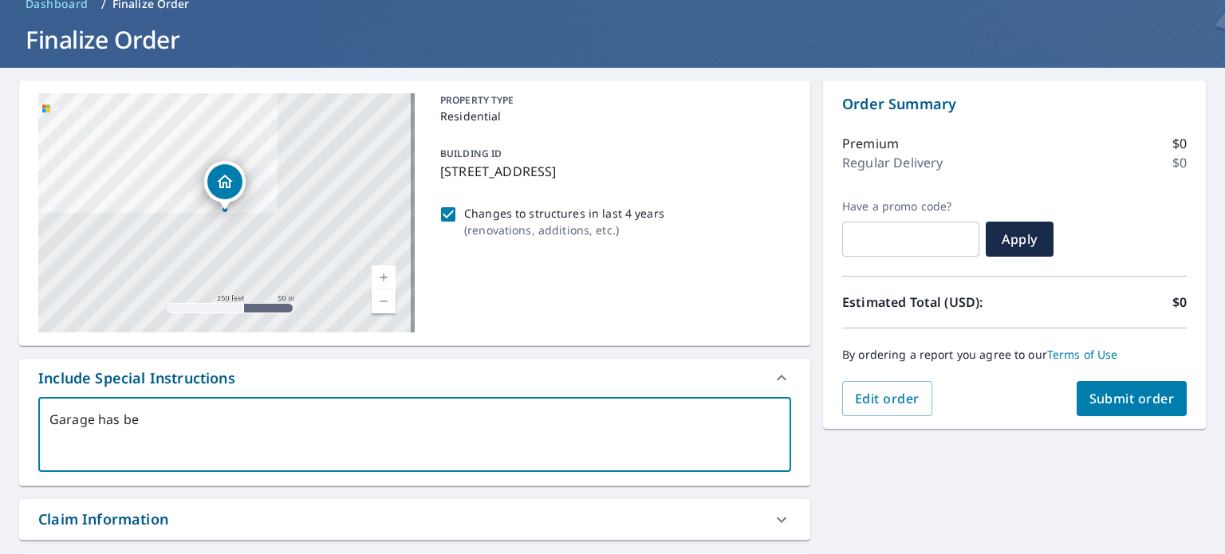
type textarea "Garage has bee"
type textarea "x"
checkbox input "true"
type textarea "Garage has been"
type textarea "x"
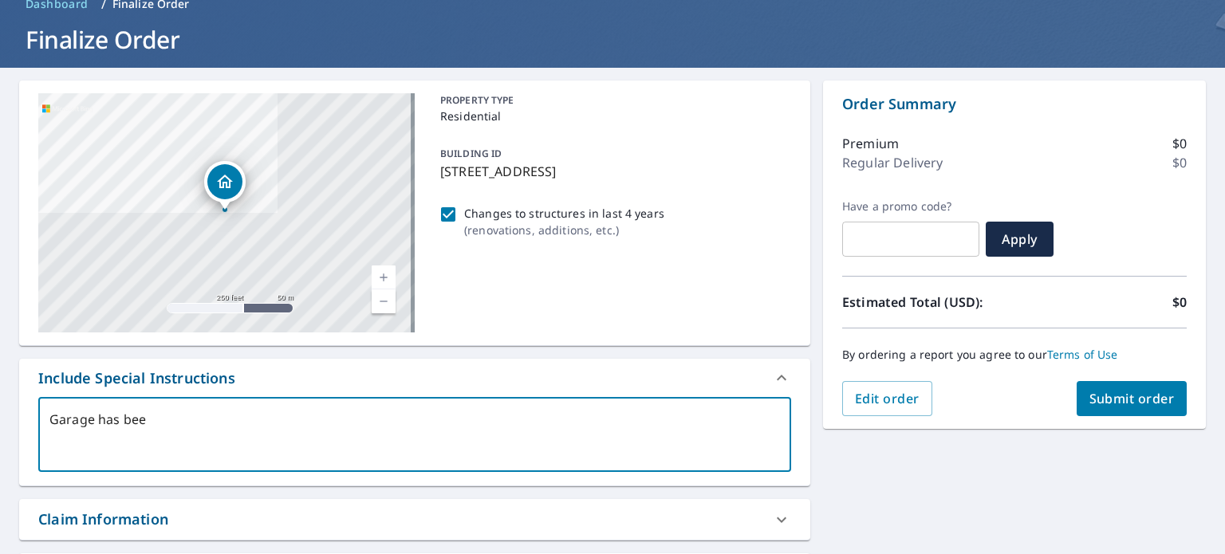
checkbox input "true"
type textarea "Garage has been"
type textarea "x"
checkbox input "true"
type textarea "Garage has been d"
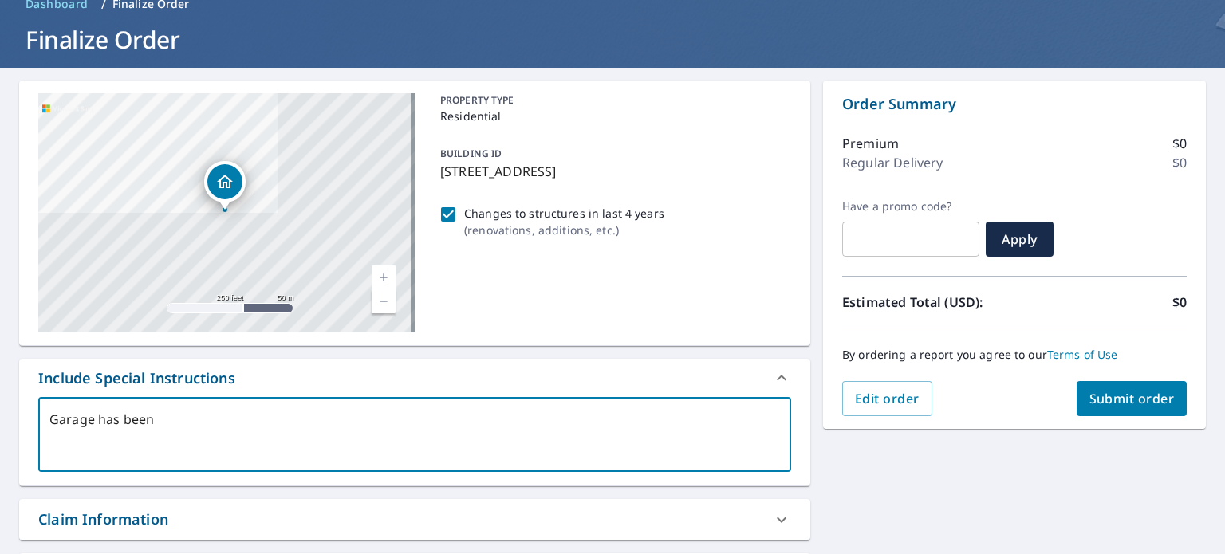
type textarea "x"
checkbox input "true"
type textarea "Garage has been do"
type textarea "x"
checkbox input "true"
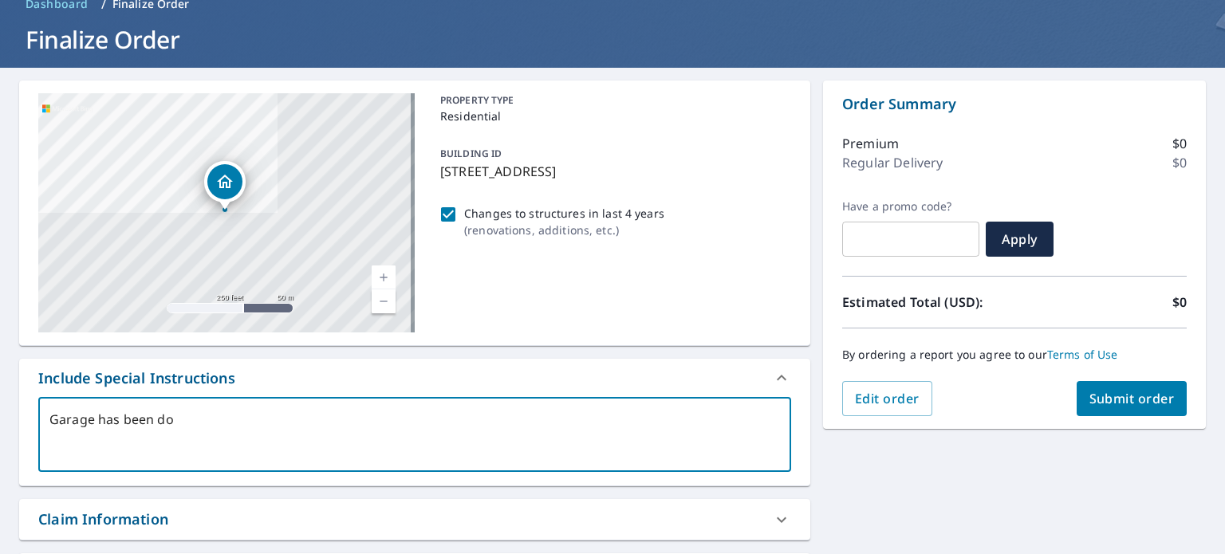
type textarea "Garage has been don"
type textarea "x"
checkbox input "true"
type textarea "Garage has been done"
type textarea "x"
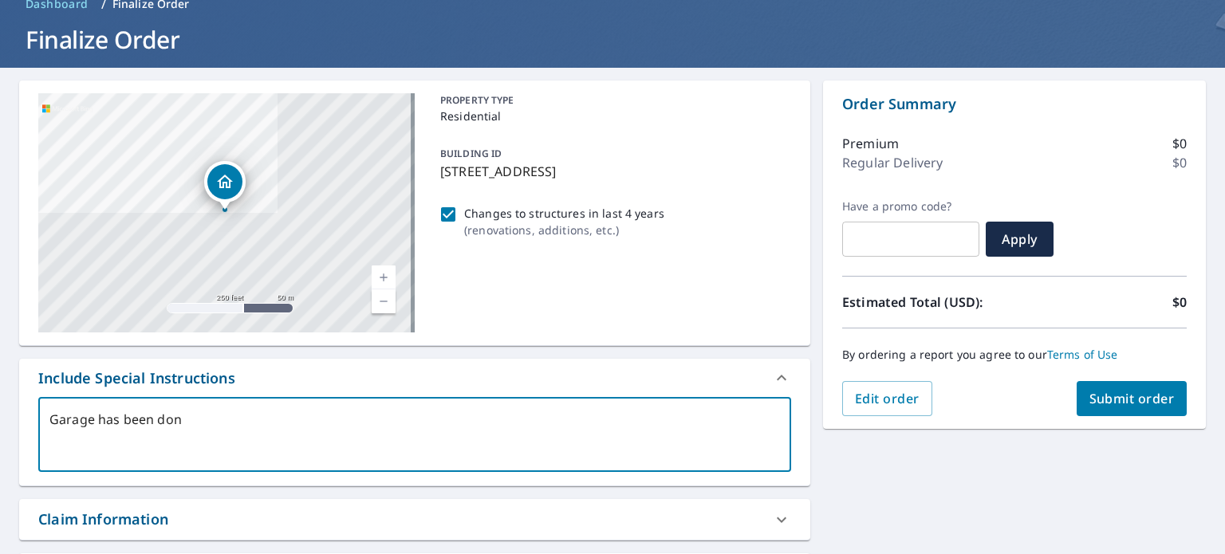
checkbox input "true"
type textarea "Garage has been done"
type textarea "x"
checkbox input "true"
type textarea "Garage has been done i"
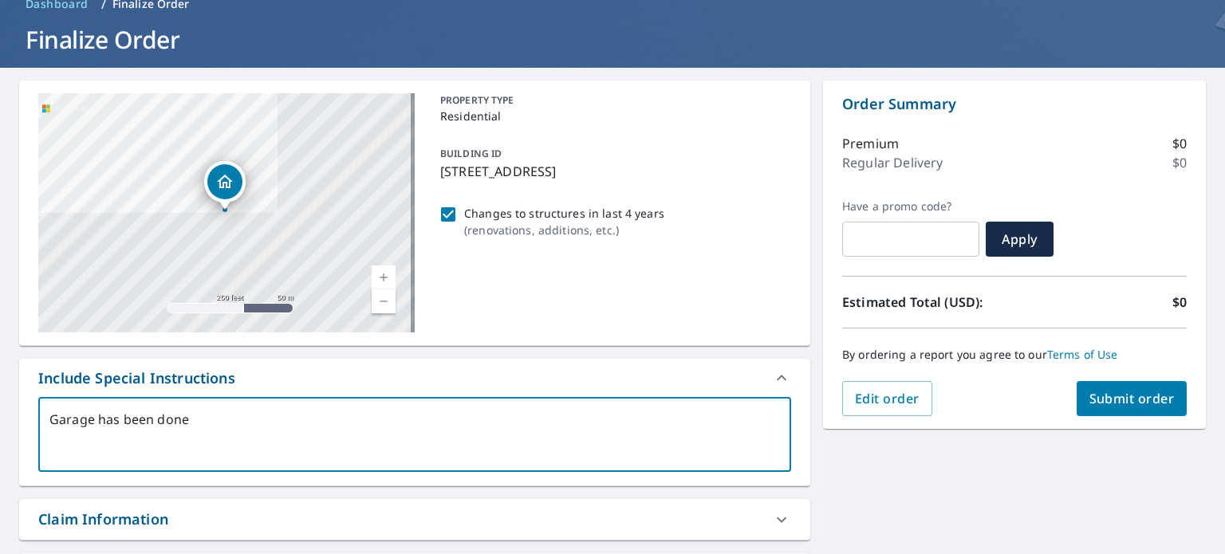
type textarea "x"
checkbox input "true"
type textarea "Garage has been done in"
type textarea "x"
checkbox input "true"
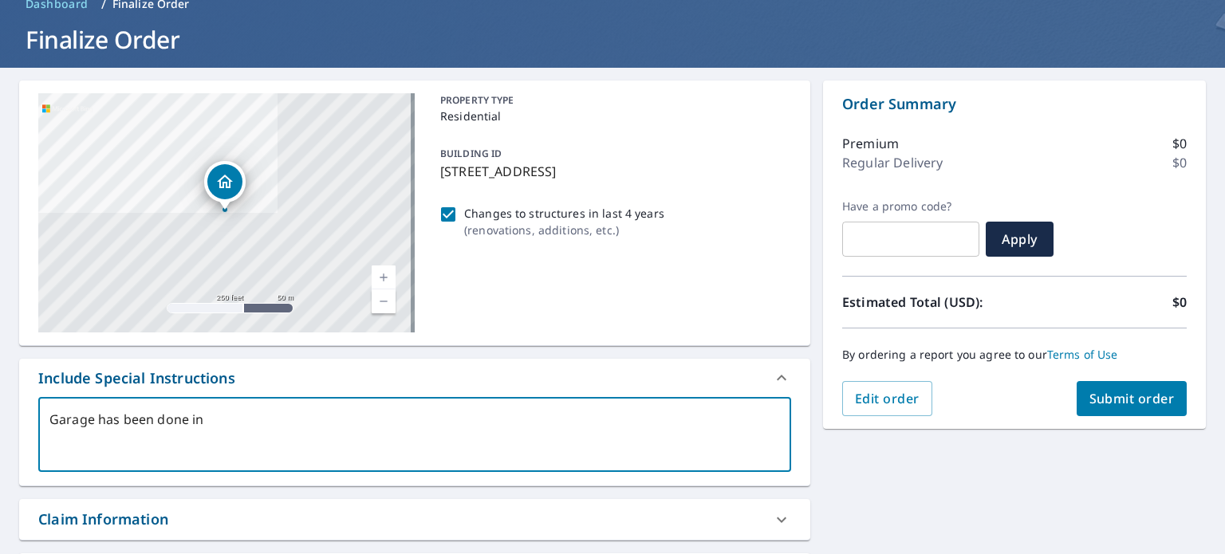
type textarea "Garage has been done in"
type textarea "x"
checkbox input "true"
type textarea "Garage has been done in t"
type textarea "x"
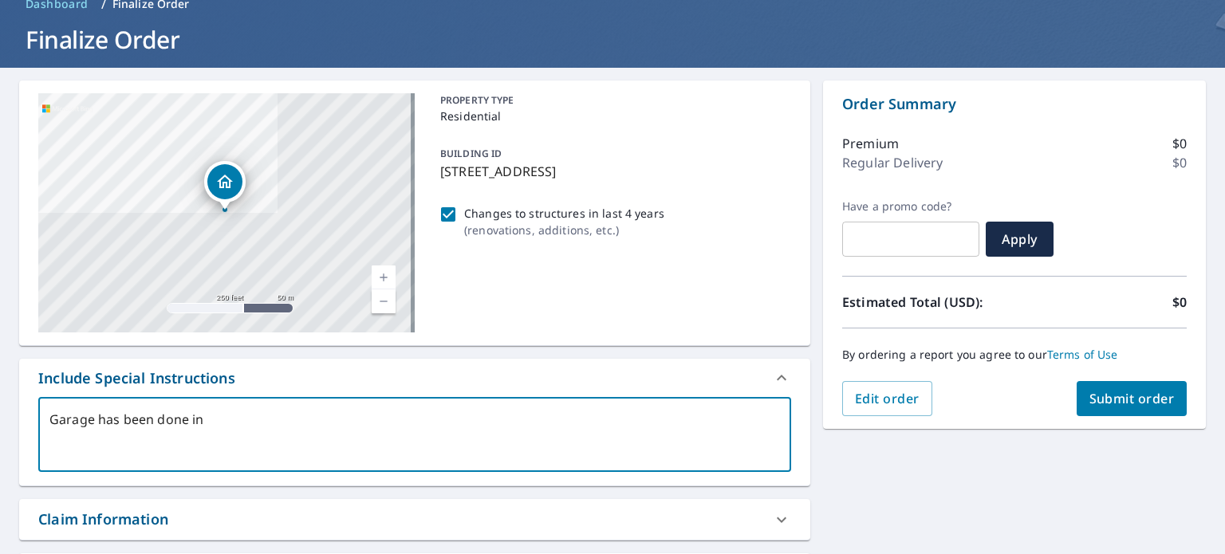
checkbox input "true"
type textarea "Garage has been done in th"
type textarea "x"
checkbox input "true"
type textarea "Garage has been done in the"
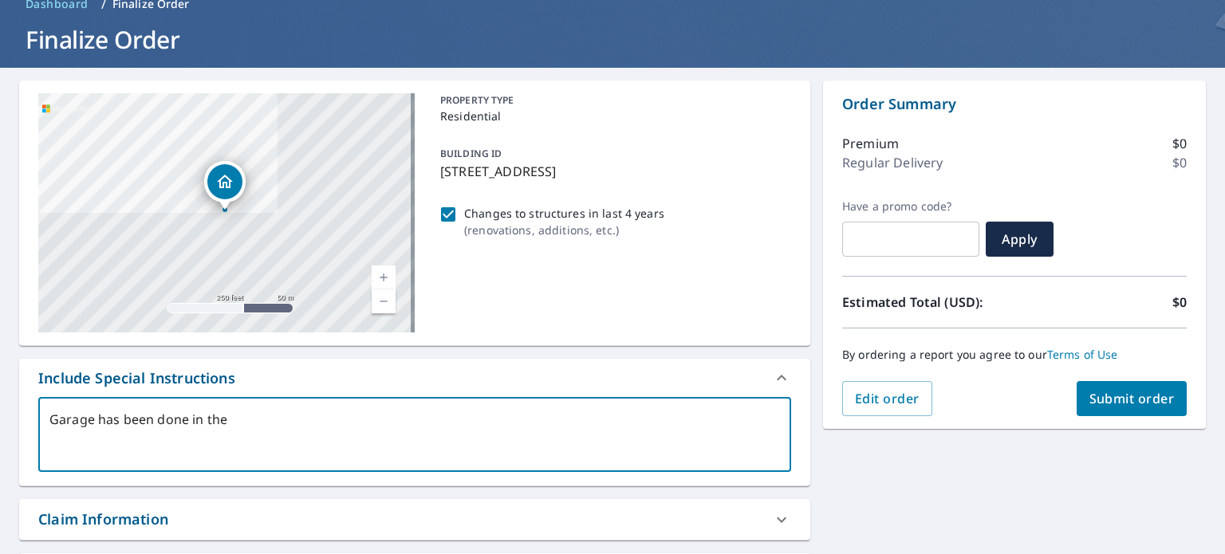
type textarea "x"
checkbox input "true"
type textarea "Garage has been done in the"
type textarea "x"
checkbox input "true"
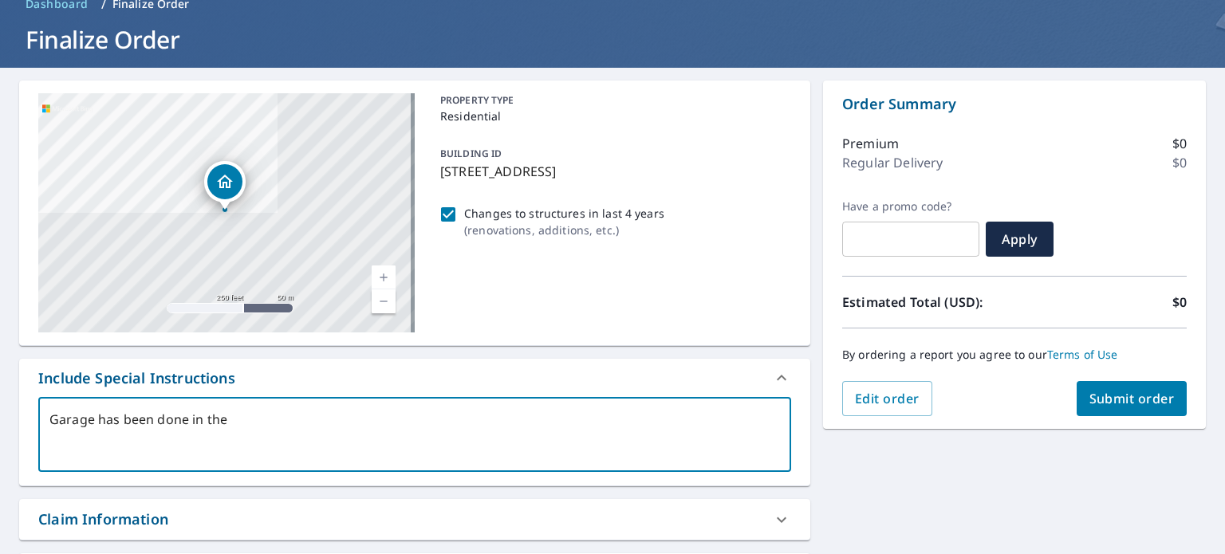
type textarea "Garage has been done in the l"
type textarea "x"
checkbox input "true"
type textarea "Garage has been done in the la"
type textarea "x"
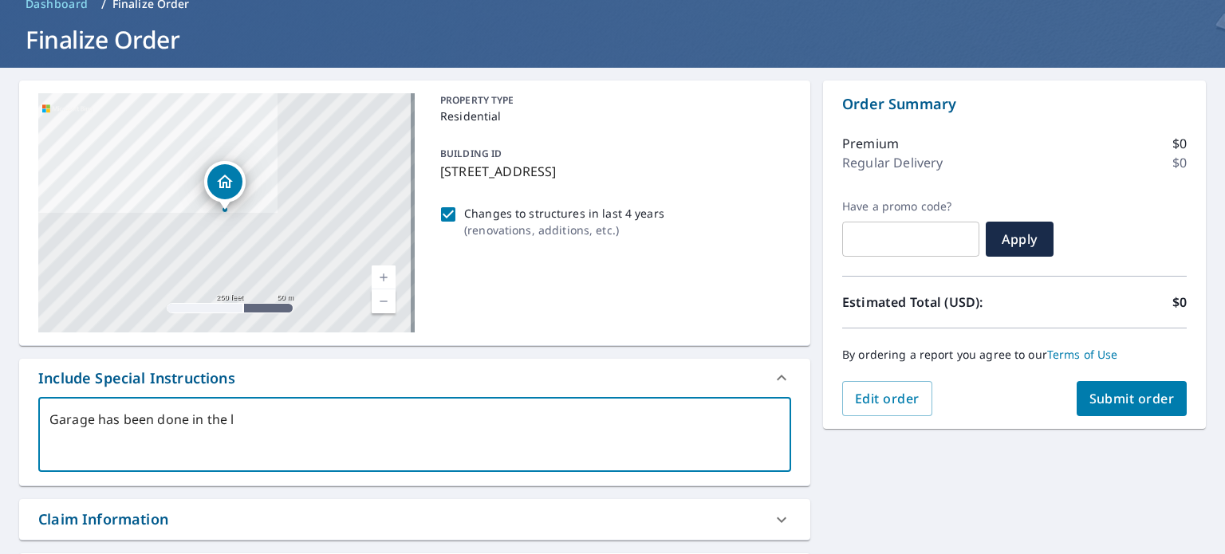
checkbox input "true"
type textarea "Garage has been done in the las"
type textarea "x"
checkbox input "true"
type textarea "Garage has been done in the last"
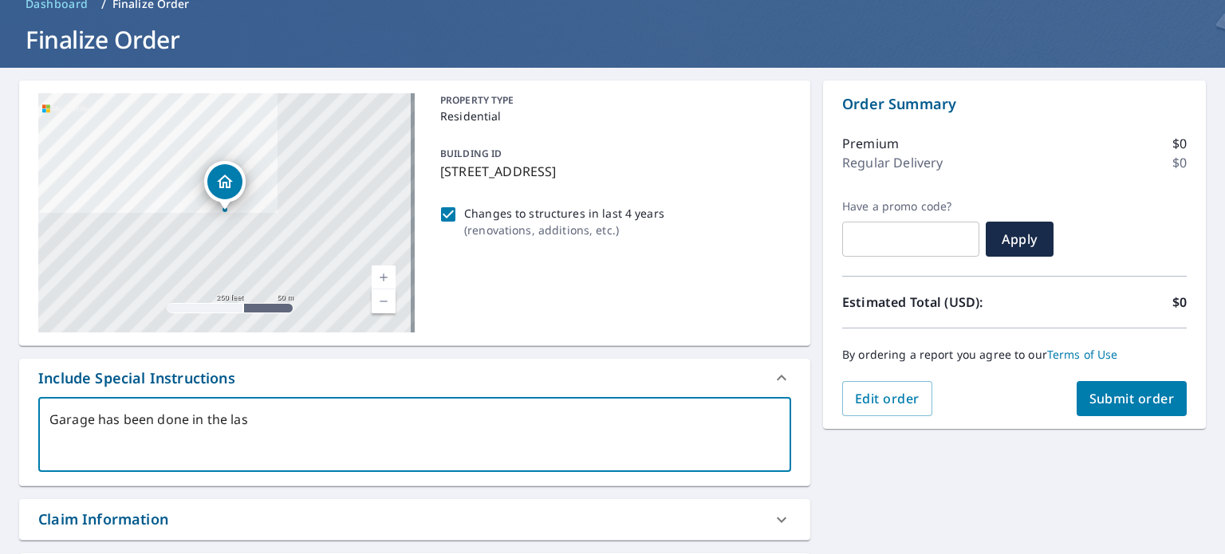
type textarea "x"
checkbox input "true"
type textarea "Garage has been done in the last"
type textarea "x"
checkbox input "true"
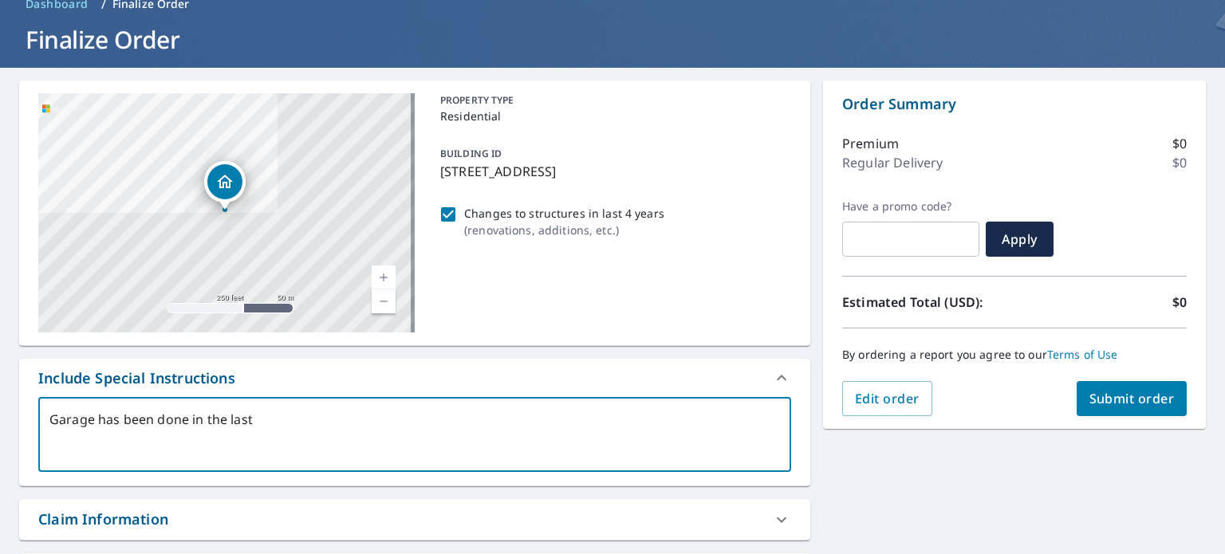
type textarea "Garage has been done in the last y"
type textarea "x"
checkbox input "true"
type textarea "Garage has been done in the last ye"
type textarea "x"
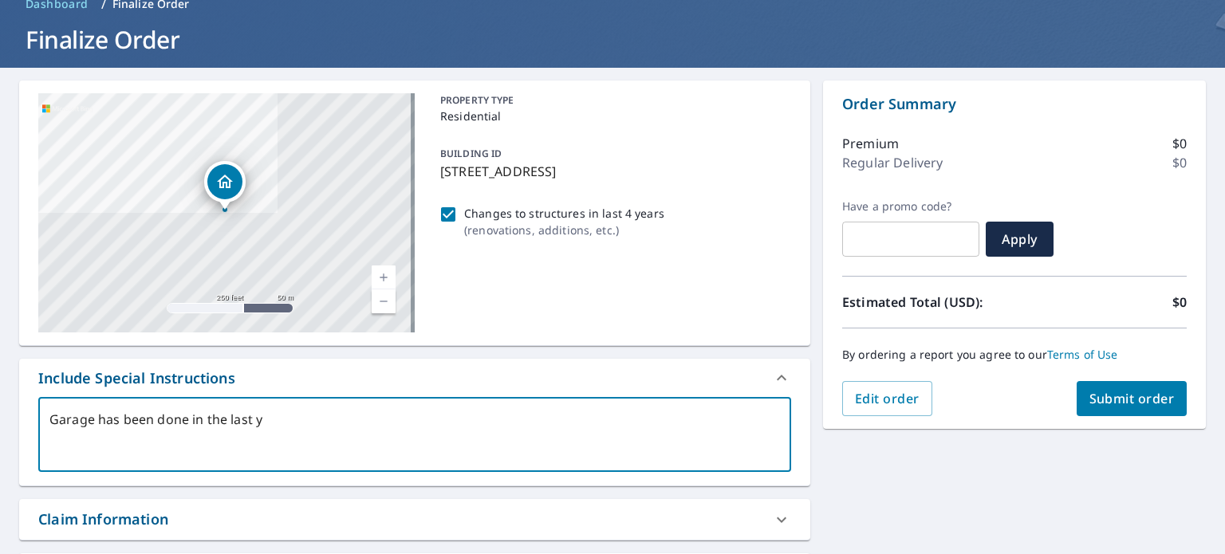
checkbox input "true"
type textarea "Garage has been done in the last yea"
type textarea "x"
checkbox input "true"
type textarea "Garage has been done in the last year"
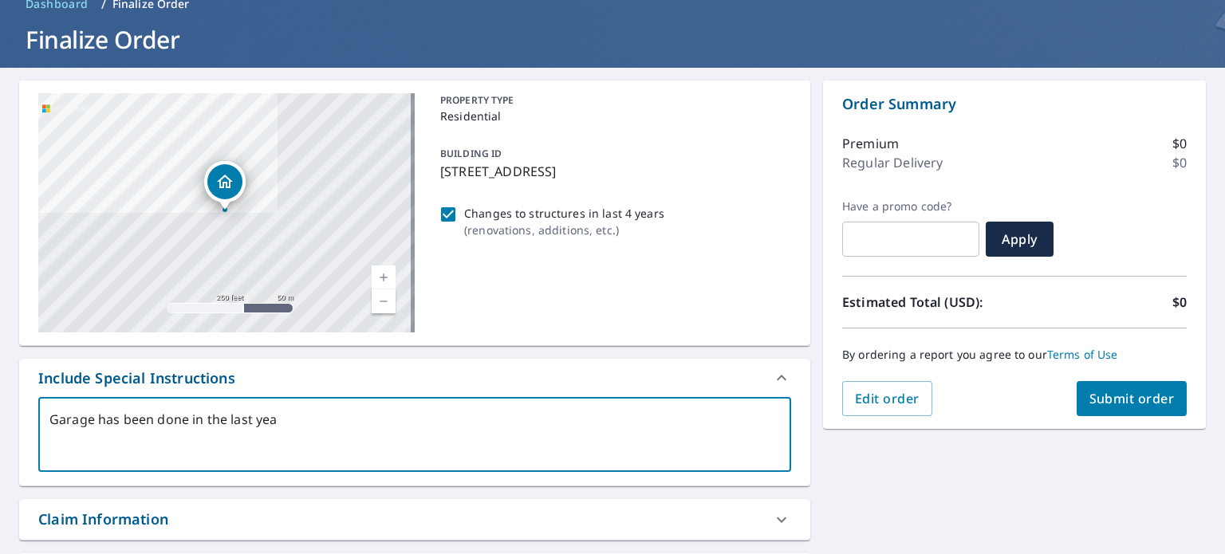
type textarea "x"
checkbox input "true"
type textarea "Garage has been done in the last year"
type textarea "x"
checkbox input "true"
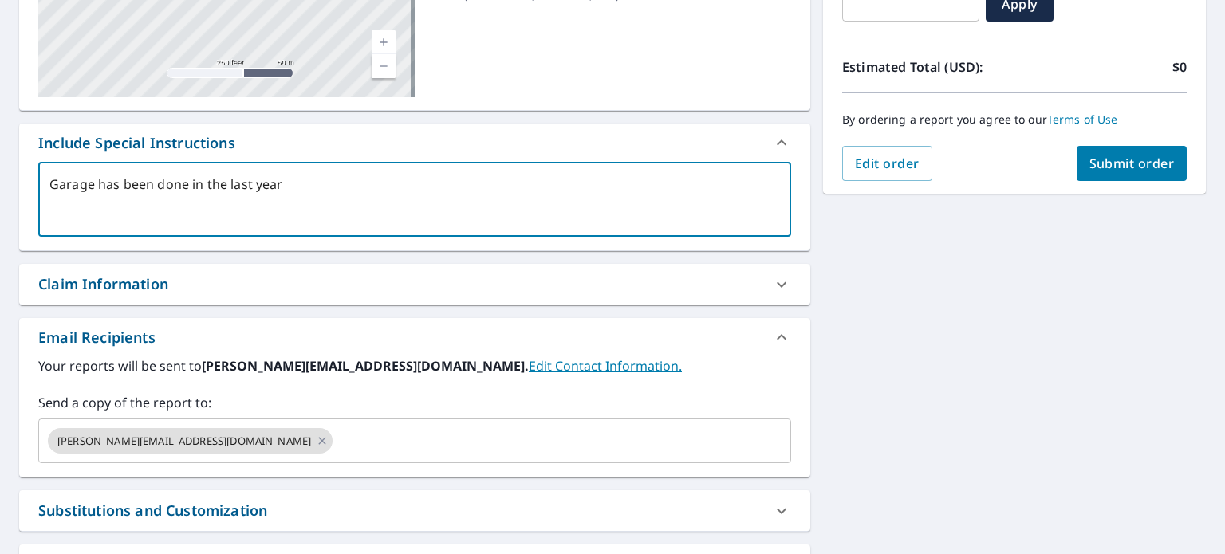
scroll to position [319, 0]
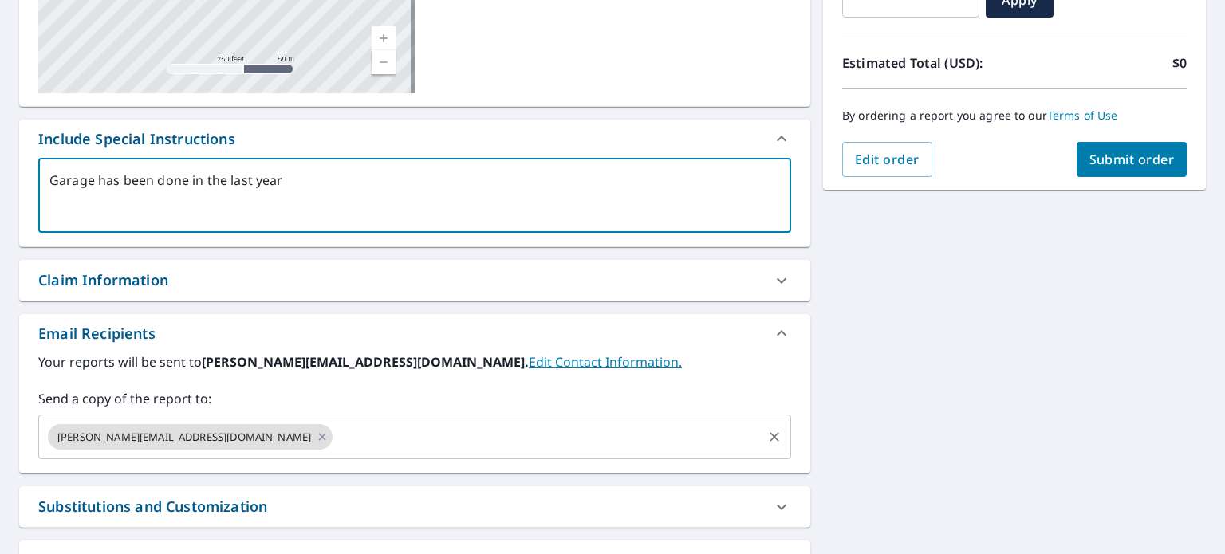
type textarea "Garage has been done in the last year"
drag, startPoint x: 206, startPoint y: 439, endPoint x: 196, endPoint y: 439, distance: 9.6
click at [335, 439] on input "text" at bounding box center [547, 437] width 425 height 30
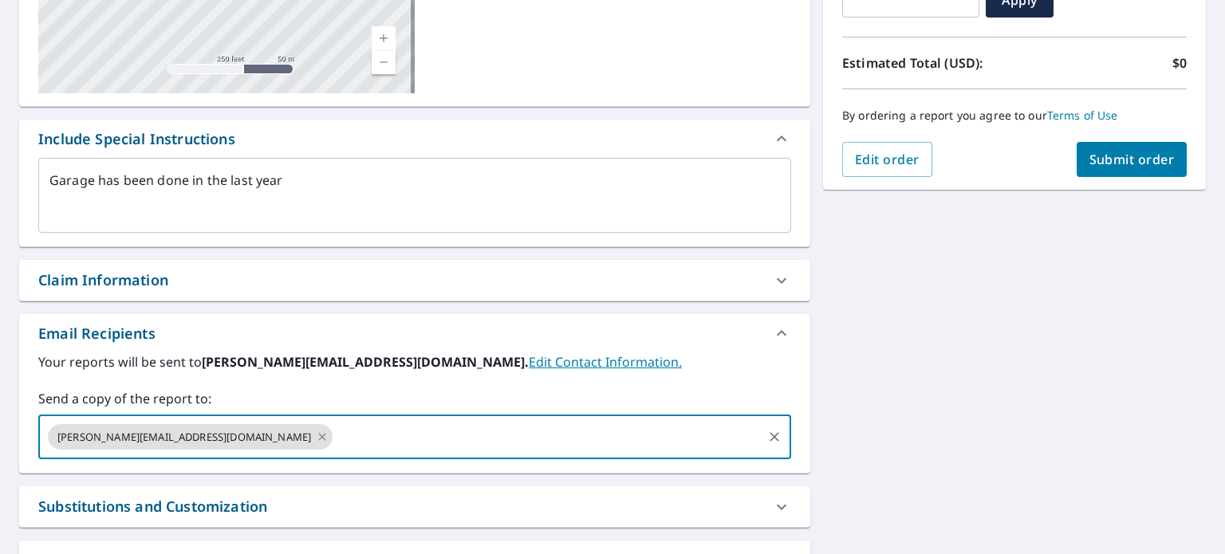
click at [316, 437] on icon at bounding box center [322, 437] width 13 height 18
type textarea "x"
checkbox input "true"
click at [194, 437] on input "text" at bounding box center [402, 437] width 715 height 30
type input "[PERSON_NAME][EMAIL_ADDRESS][DOMAIN_NAME]"
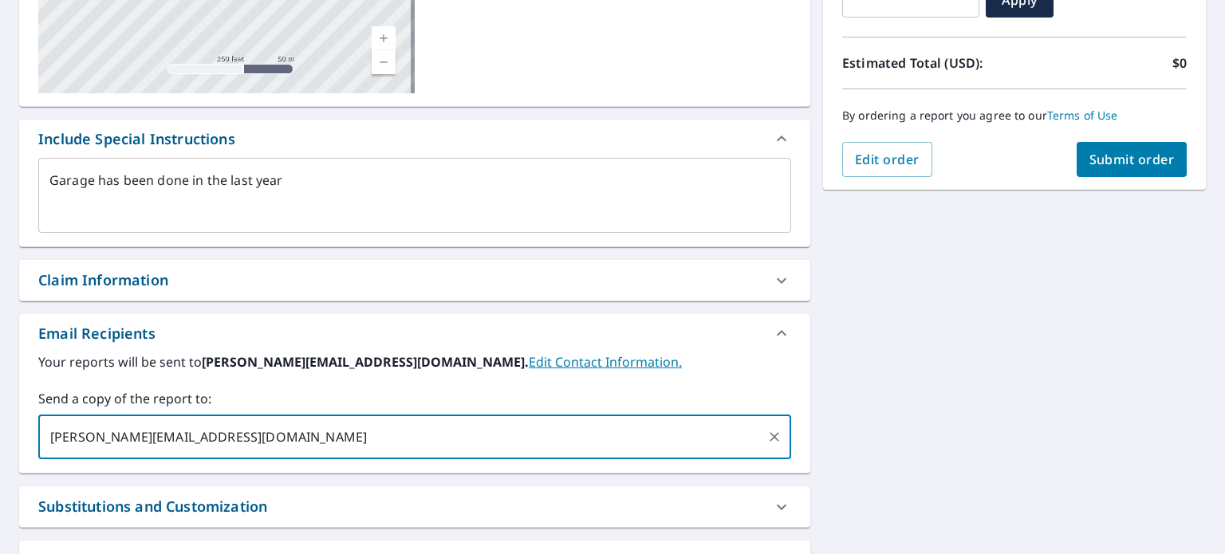
type textarea "x"
checkbox input "true"
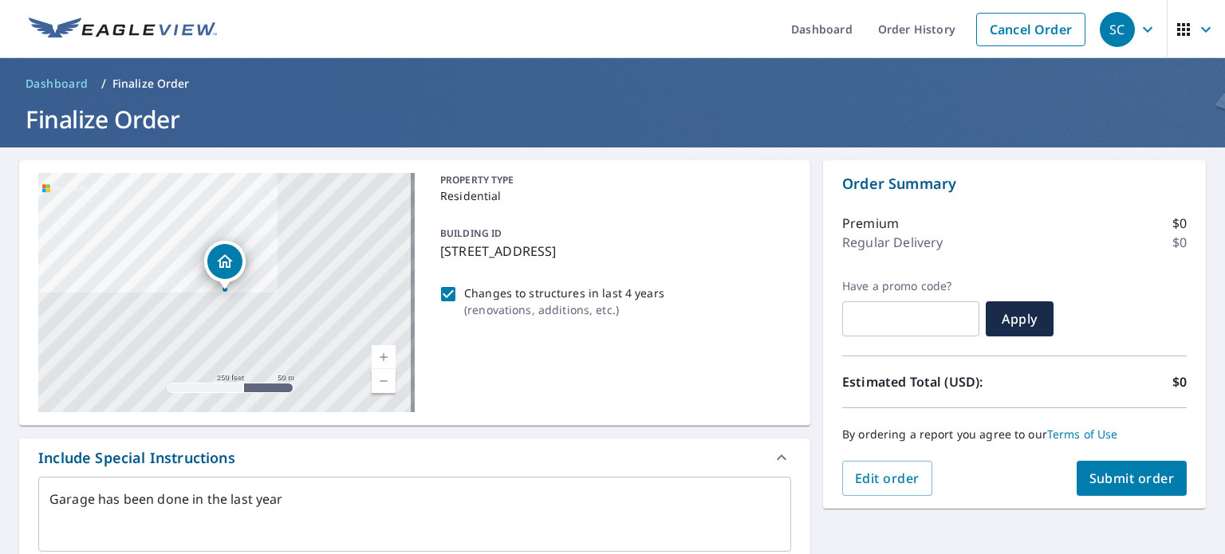
click at [1120, 481] on span "Submit order" at bounding box center [1131, 479] width 85 height 18
type textarea "x"
checkbox input "true"
